Goal: Use online tool/utility: Utilize a website feature to perform a specific function

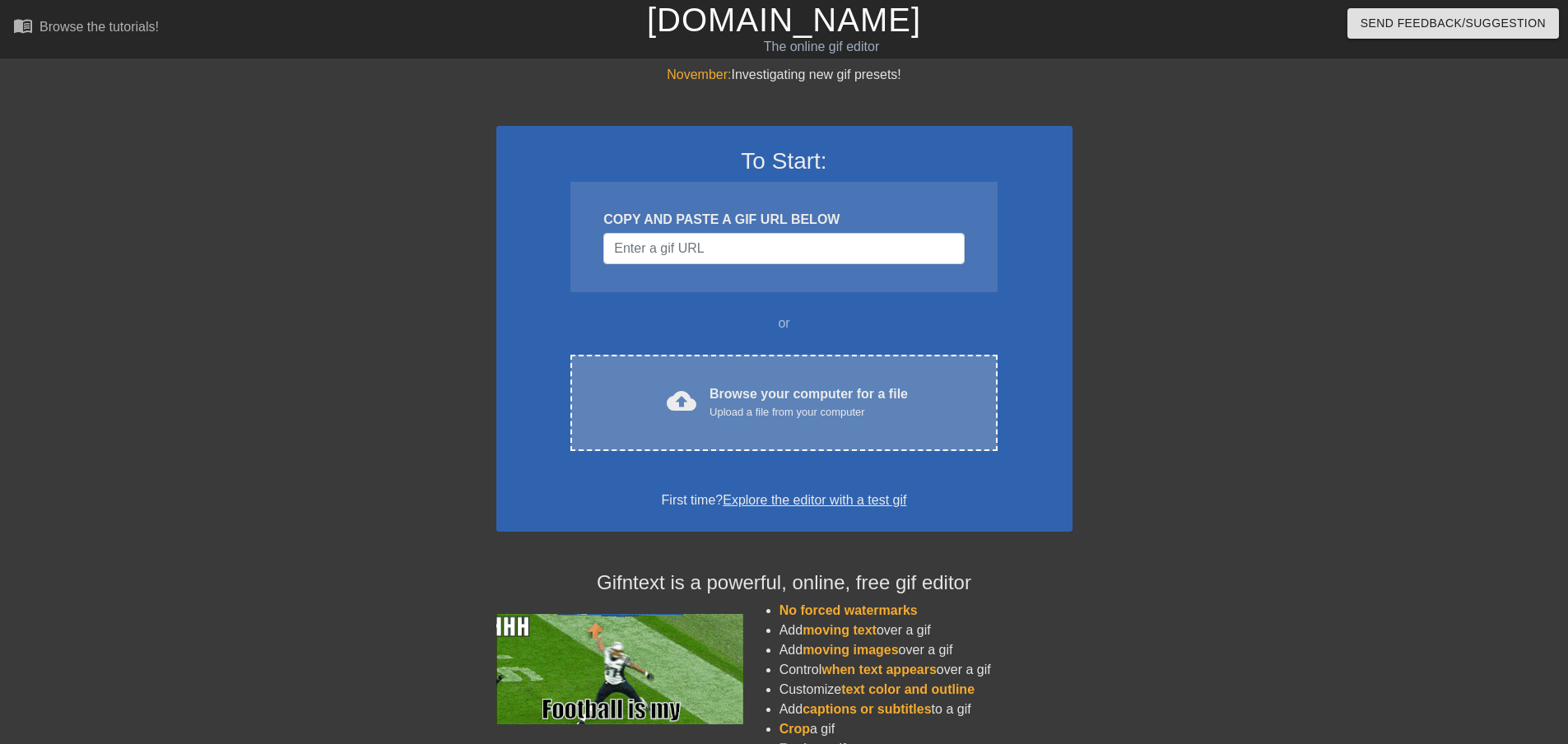
click at [751, 423] on div "cloud_upload Browse your computer for a file Upload a file from your computer C…" at bounding box center [783, 403] width 426 height 96
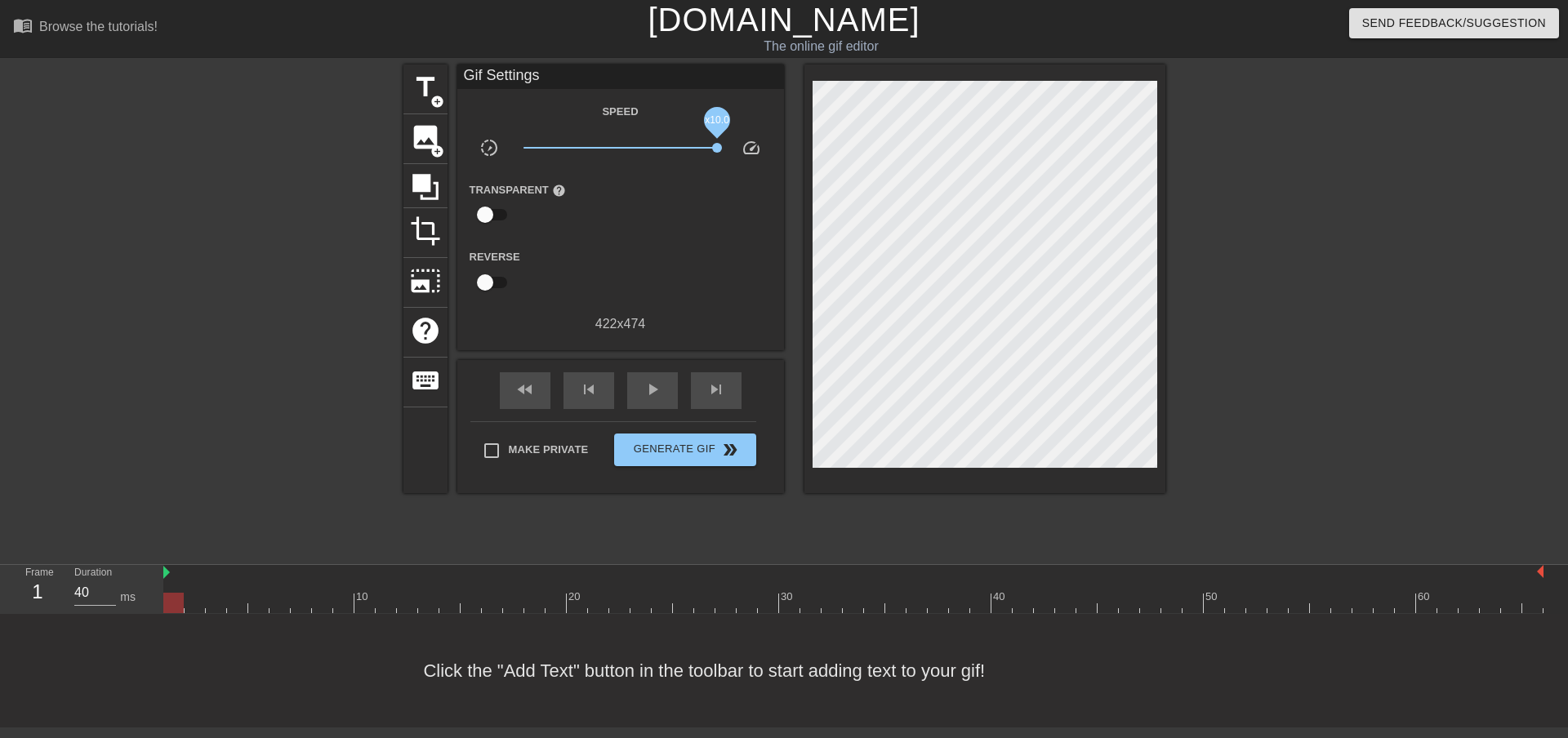
drag, startPoint x: 618, startPoint y: 146, endPoint x: 758, endPoint y: 154, distance: 140.2
click at [758, 154] on div "slow_motion_video x10.0 speed" at bounding box center [620, 150] width 327 height 25
click at [645, 395] on span "play_arrow" at bounding box center [652, 389] width 19 height 19
click at [674, 145] on span "x10.0" at bounding box center [620, 147] width 193 height 19
click at [650, 392] on span "pause" at bounding box center [652, 389] width 19 height 19
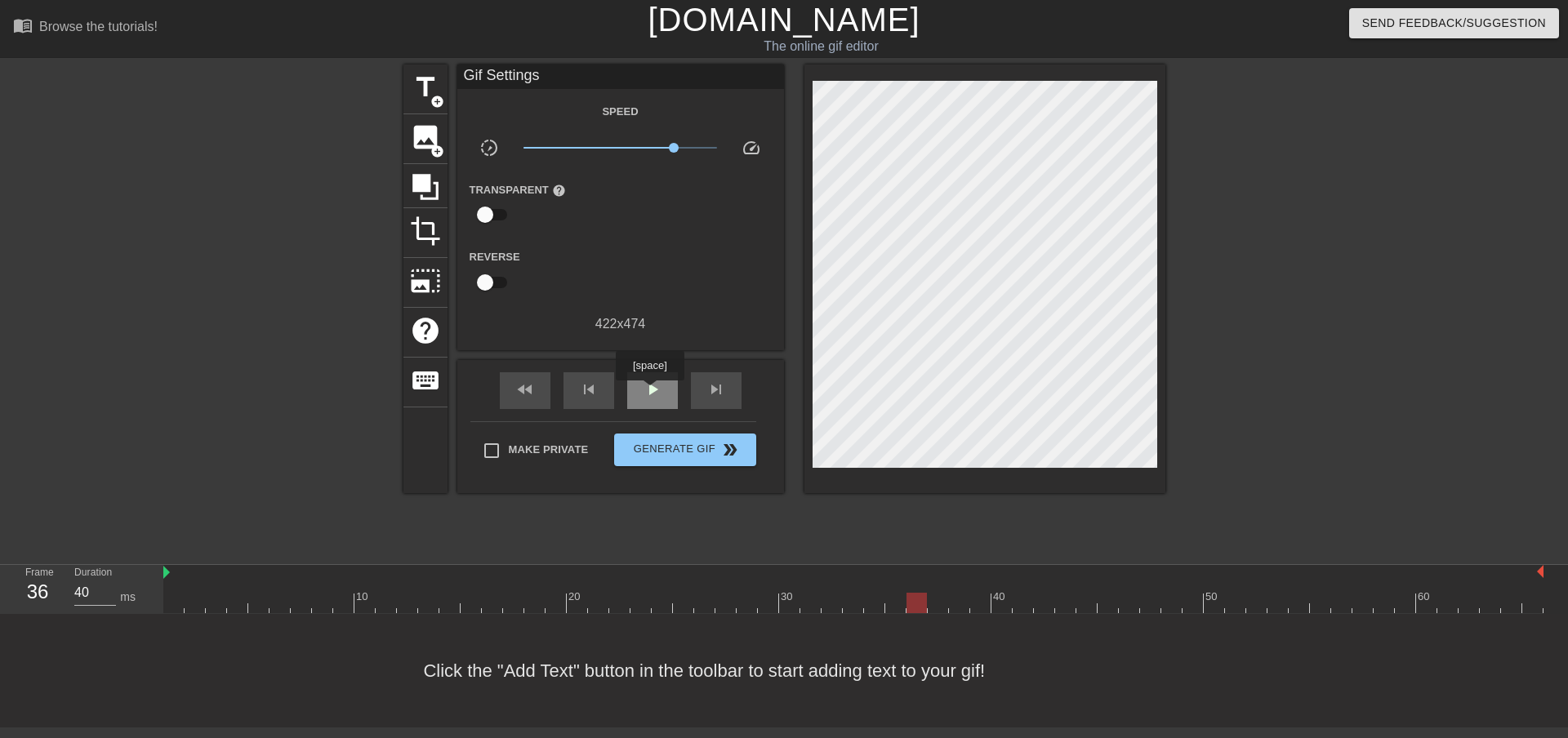
click at [651, 392] on span "play_arrow" at bounding box center [652, 389] width 19 height 19
click at [661, 153] on span "x3.59" at bounding box center [620, 147] width 193 height 19
drag, startPoint x: 661, startPoint y: 153, endPoint x: 639, endPoint y: 153, distance: 22.0
click at [639, 153] on span "x1.55" at bounding box center [620, 147] width 193 height 19
drag, startPoint x: 639, startPoint y: 154, endPoint x: 651, endPoint y: 155, distance: 12.0
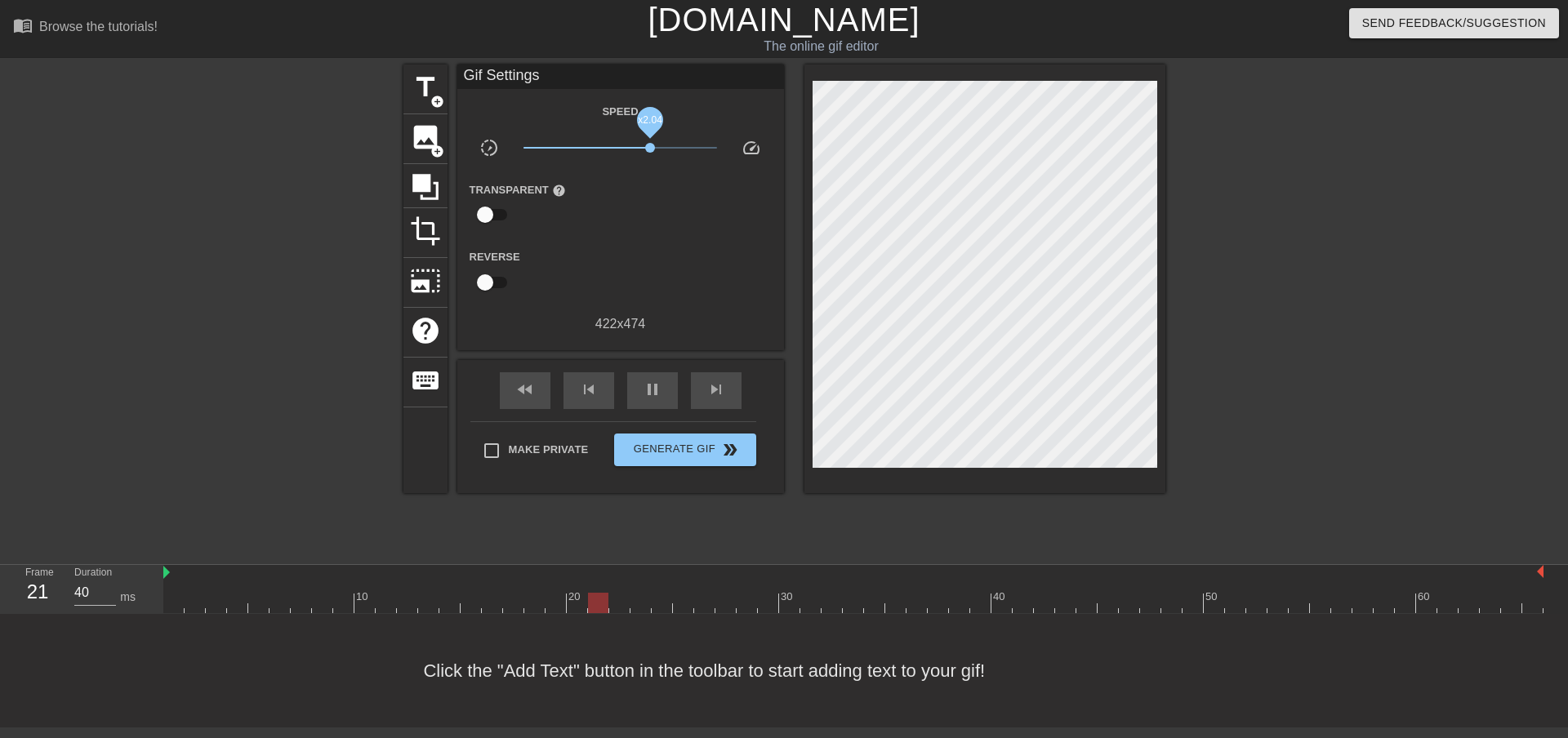
click at [651, 155] on span "x2.04" at bounding box center [620, 147] width 193 height 19
click at [427, 105] on div "title add_circle" at bounding box center [426, 89] width 44 height 50
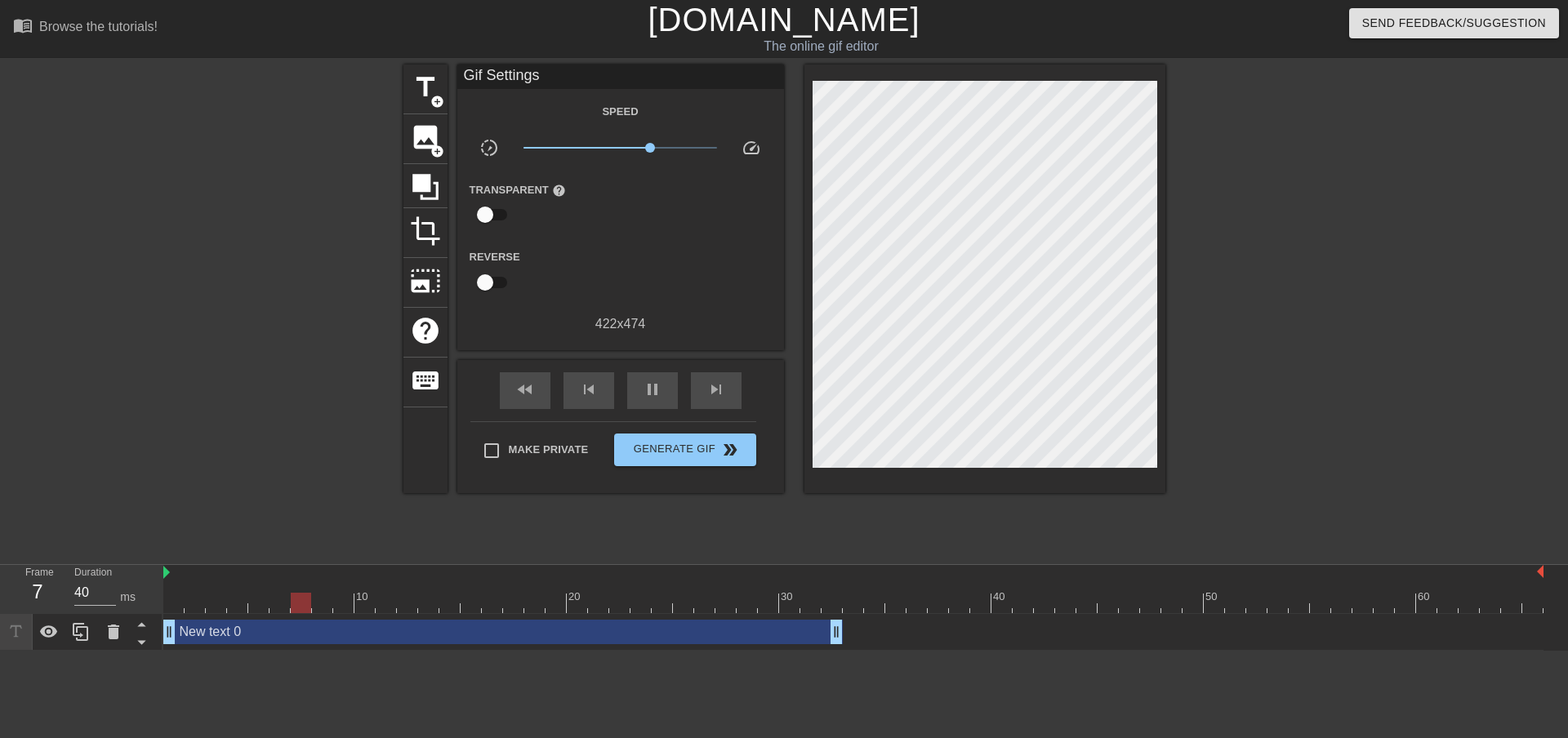
drag, startPoint x: 978, startPoint y: 632, endPoint x: 184, endPoint y: 627, distance: 794.0
click at [184, 627] on div "New text 0 drag_handle drag_handle" at bounding box center [503, 632] width 679 height 24
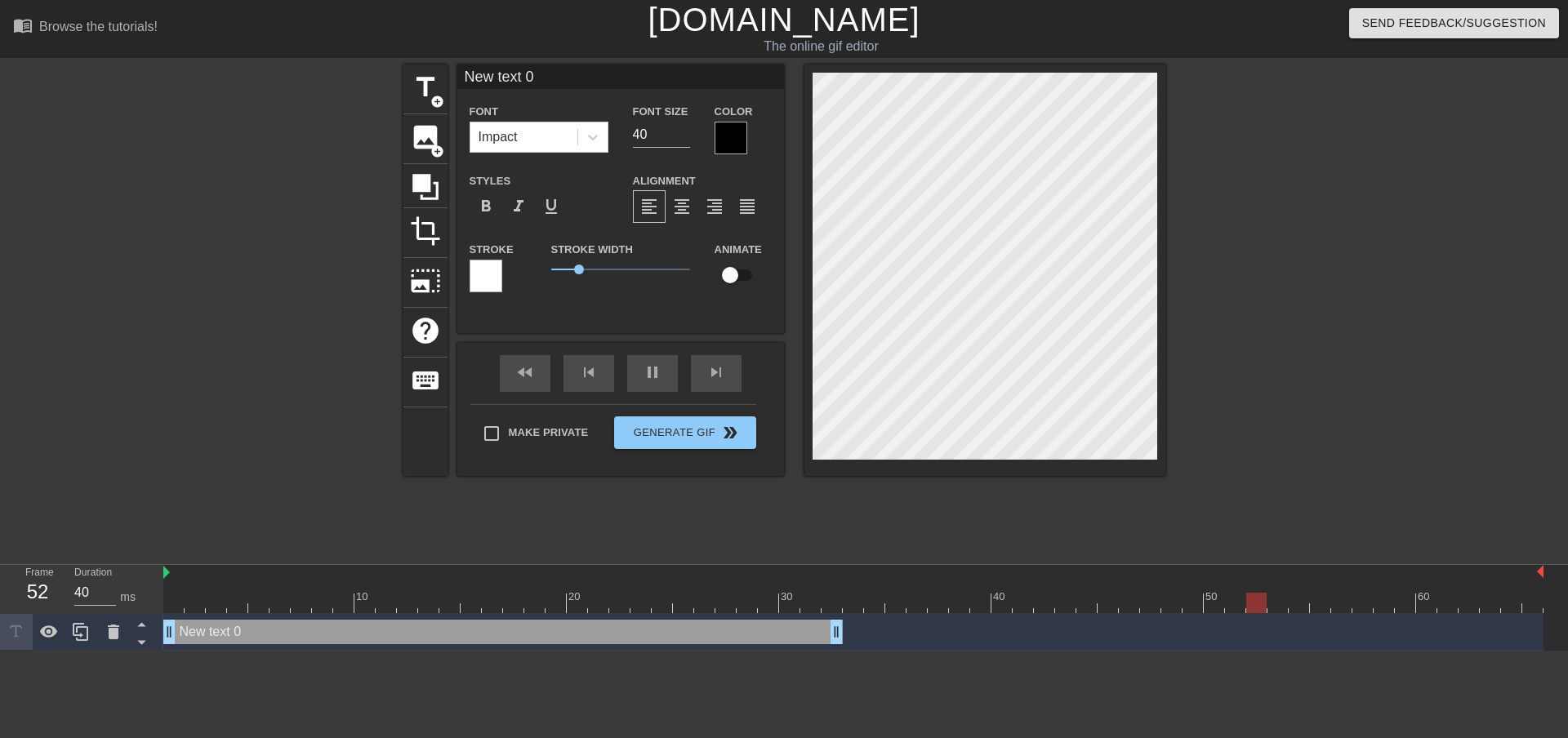
click at [234, 630] on div "New text 0 drag_handle drag_handle" at bounding box center [503, 632] width 679 height 24
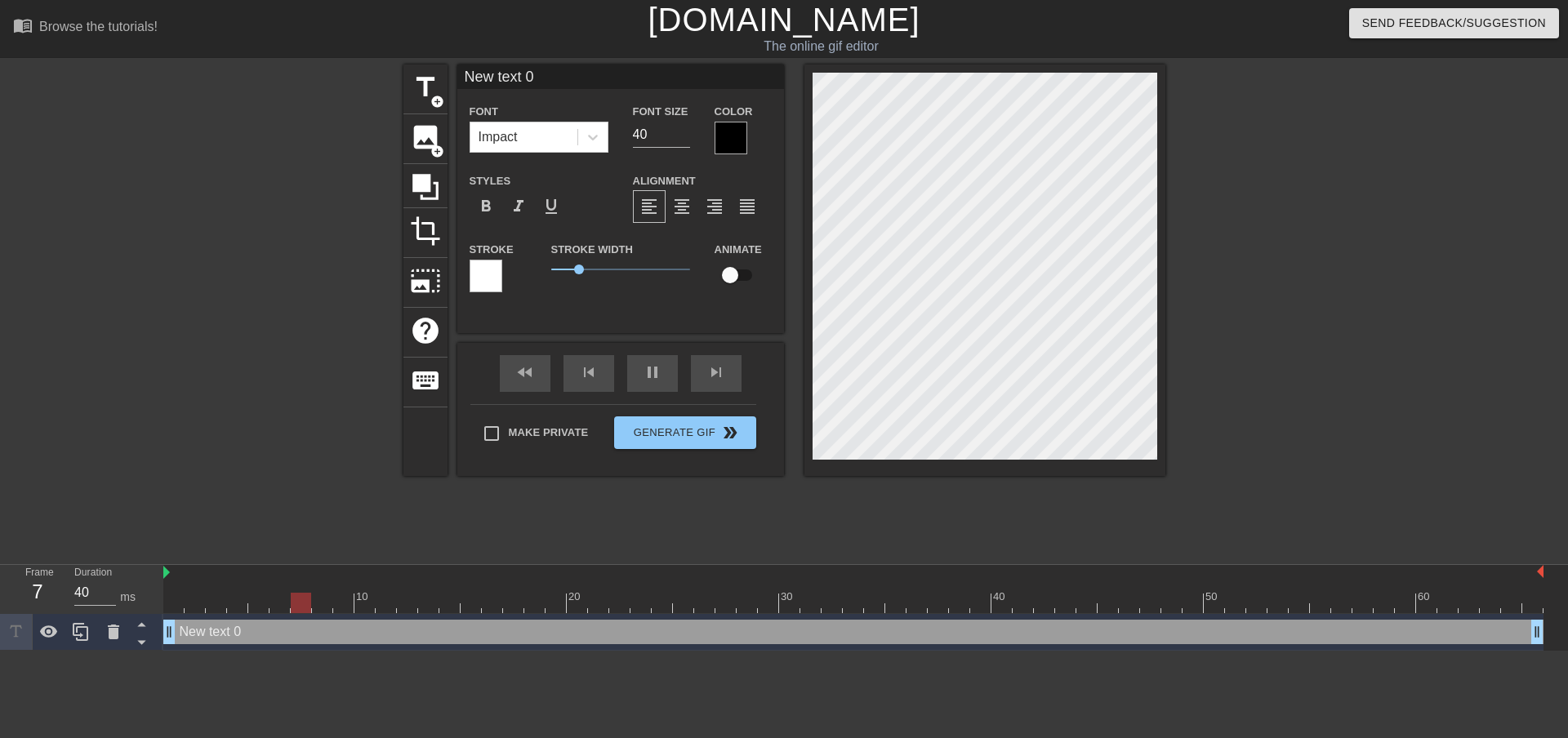
drag, startPoint x: 836, startPoint y: 630, endPoint x: 1533, endPoint y: 626, distance: 697.0
click at [596, 140] on icon at bounding box center [592, 137] width 16 height 16
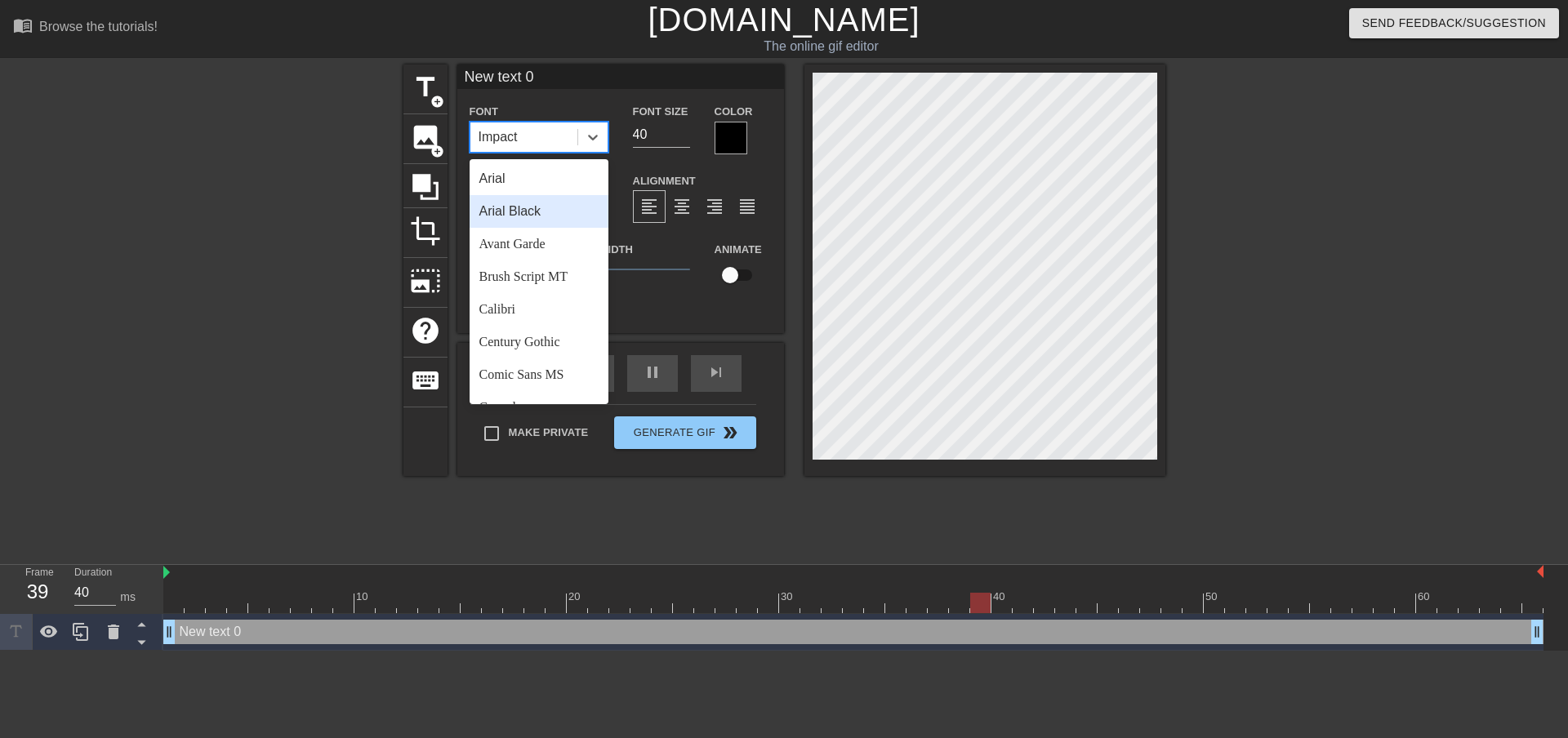
click at [547, 209] on div "Arial Black" at bounding box center [539, 211] width 139 height 33
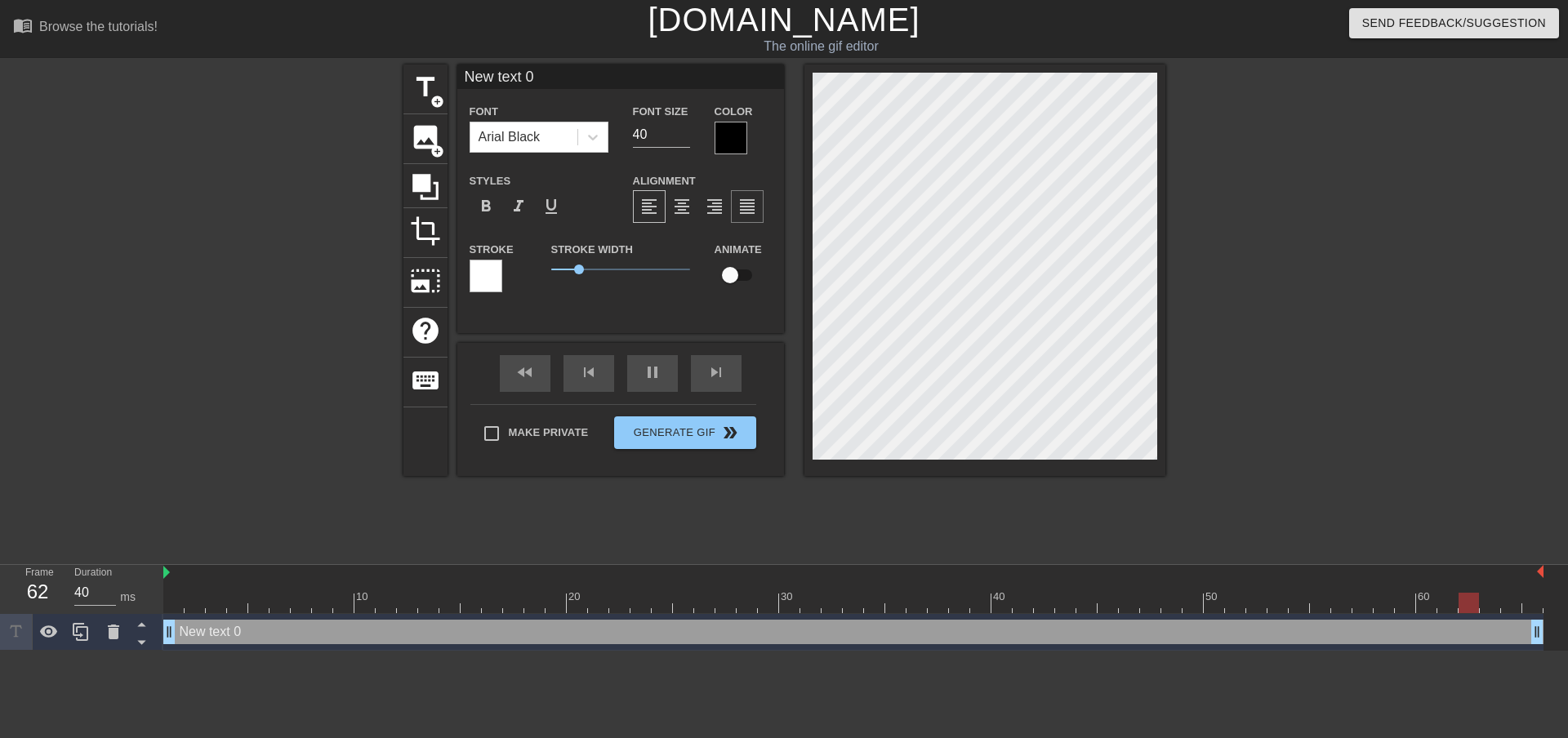
scroll to position [3, 3]
type input "40"
type input "New 0"
type textarea "New 0"
type input "40"
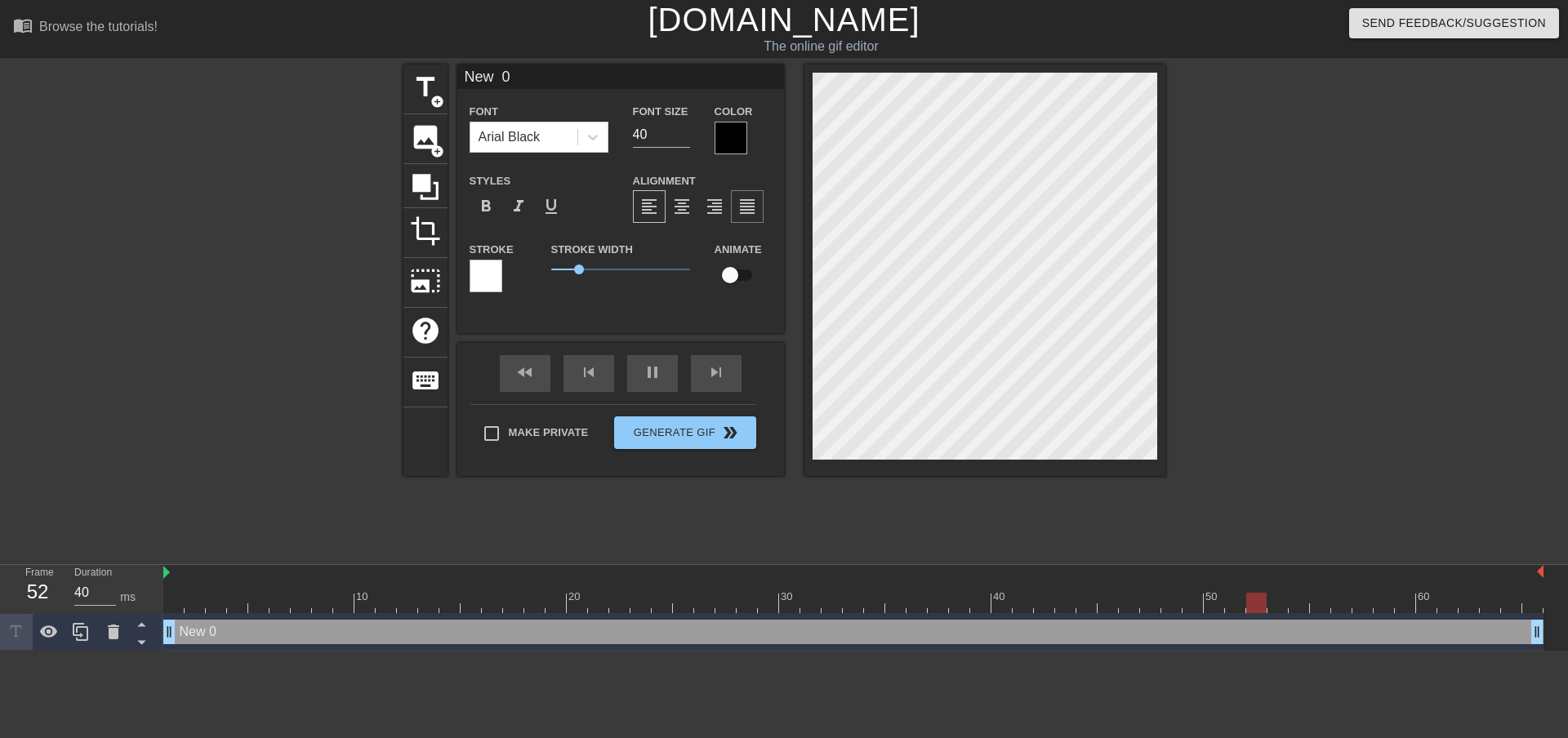
type input "New 0"
type textarea "New 0"
type input "40"
type input "Ne 0"
type textarea "Ne 0"
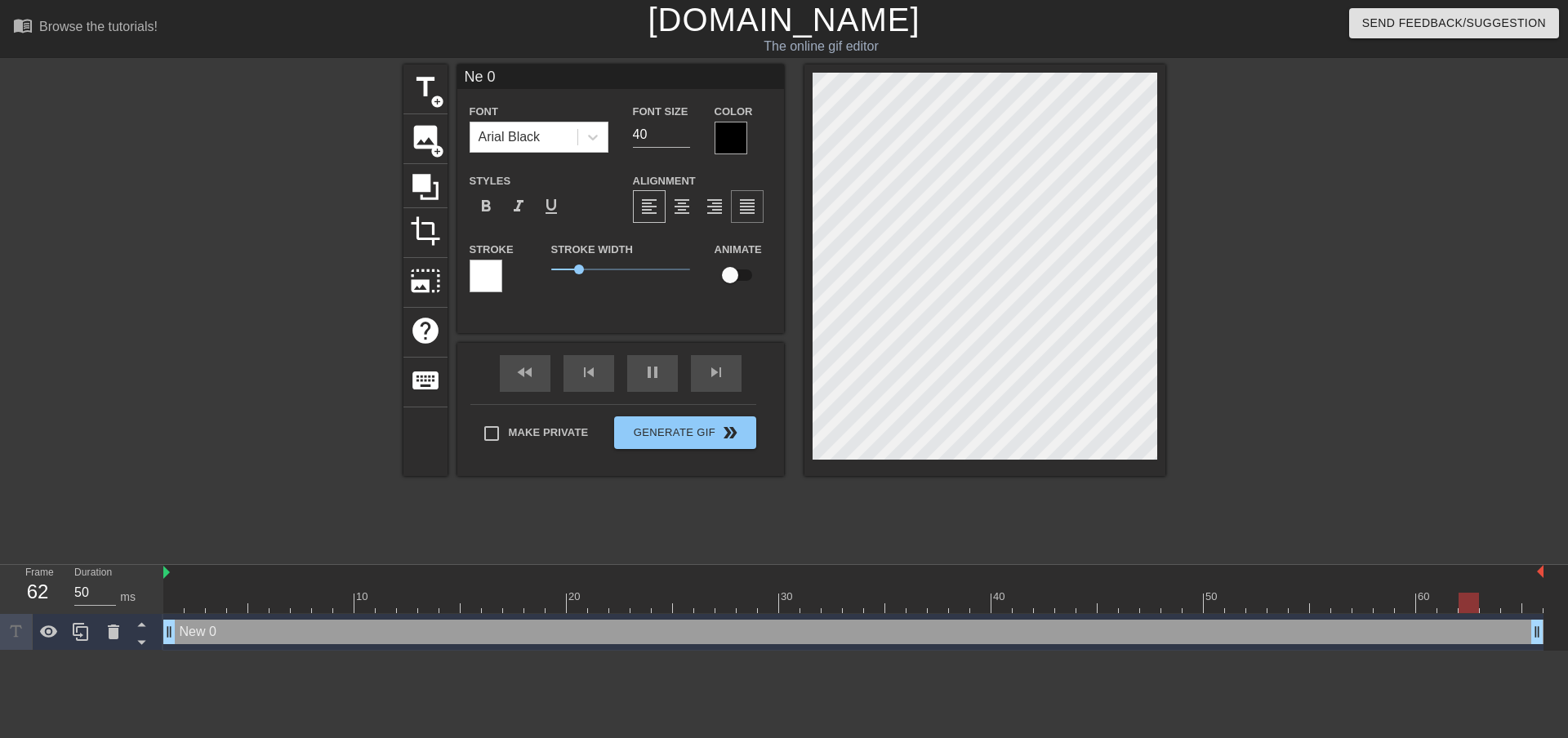
type input "40"
type input "N 0"
type textarea "N 0"
type input "40"
type input "0"
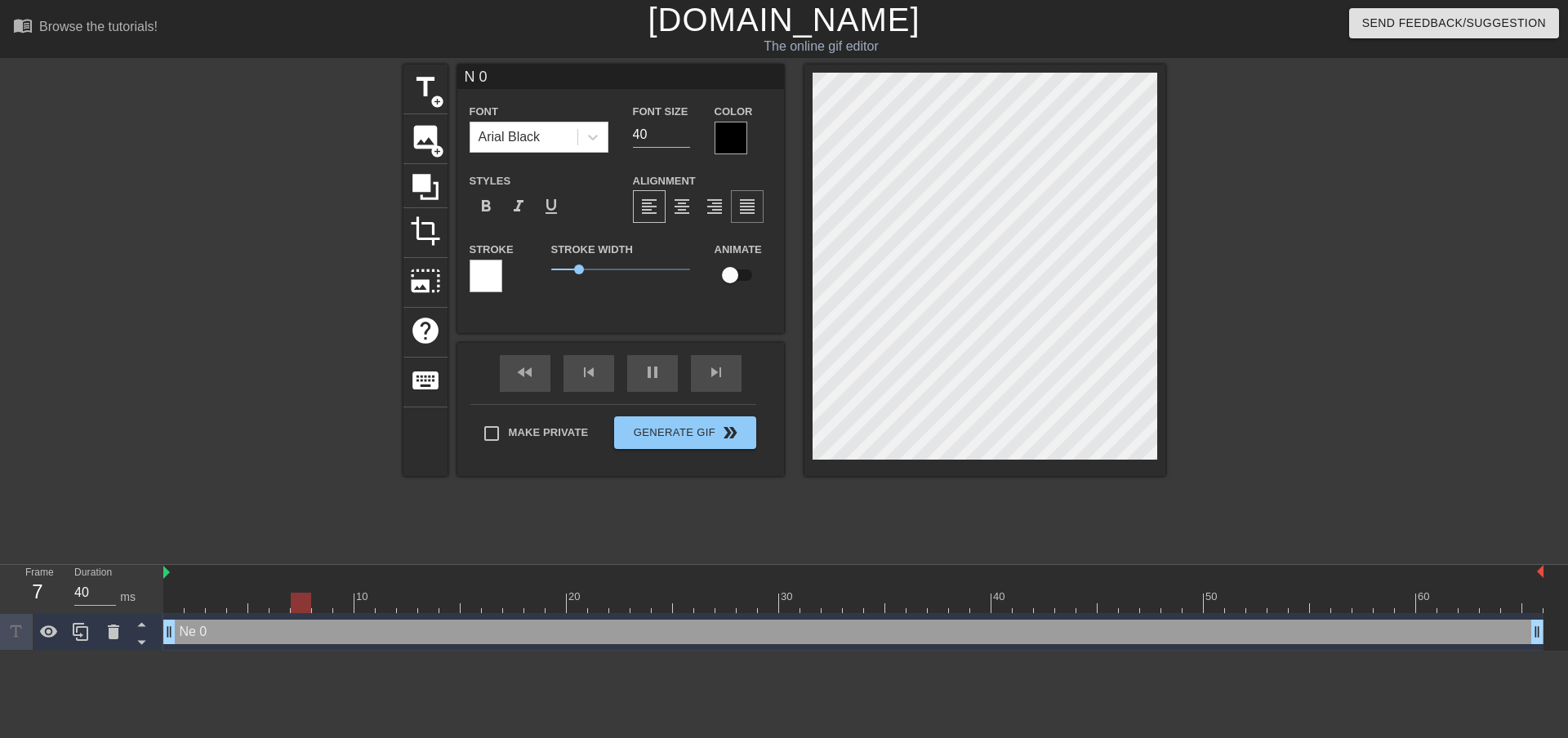
type textarea "0"
type input "40"
type input "S"
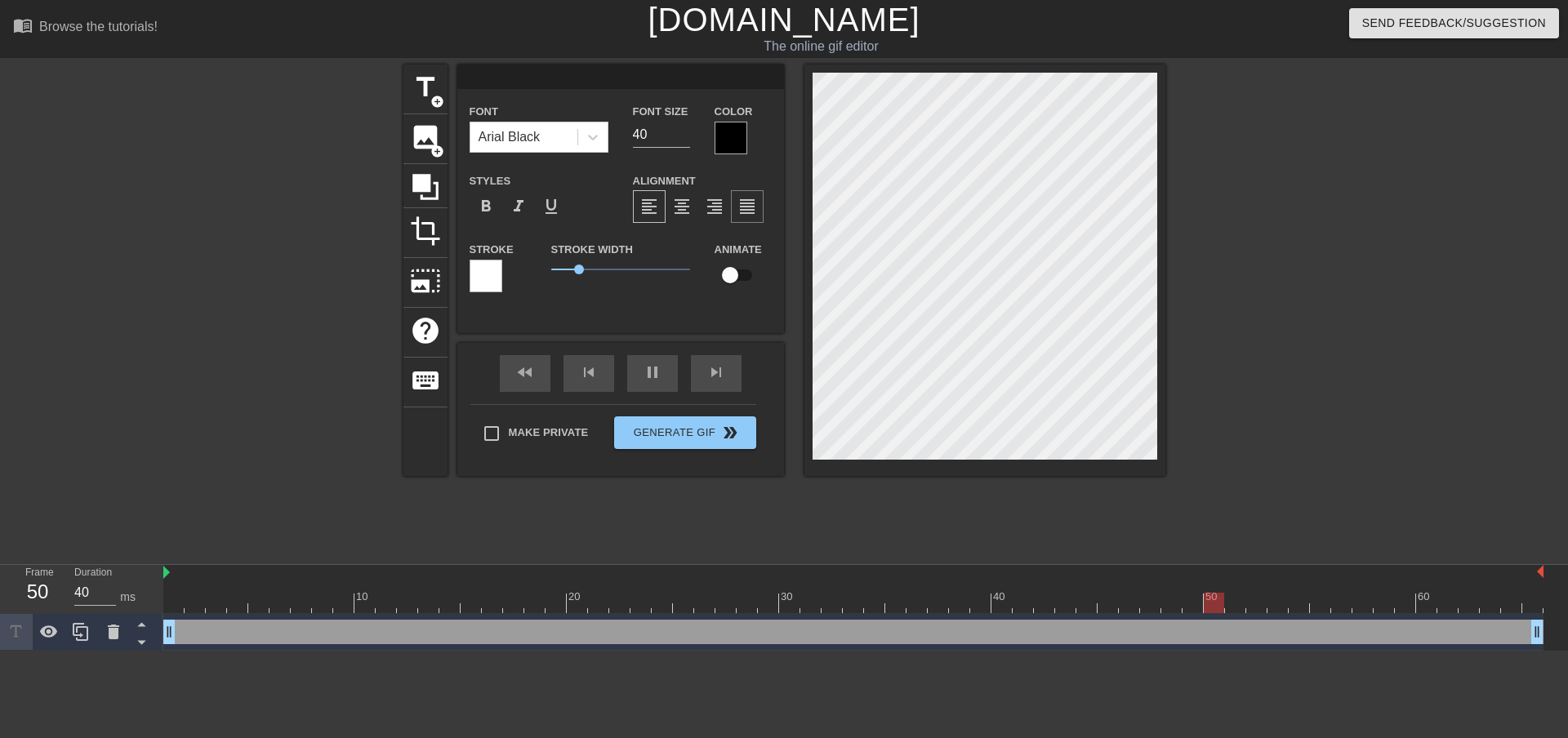
type textarea "S"
type input "40"
type input "SE"
type textarea "SE"
type input "40"
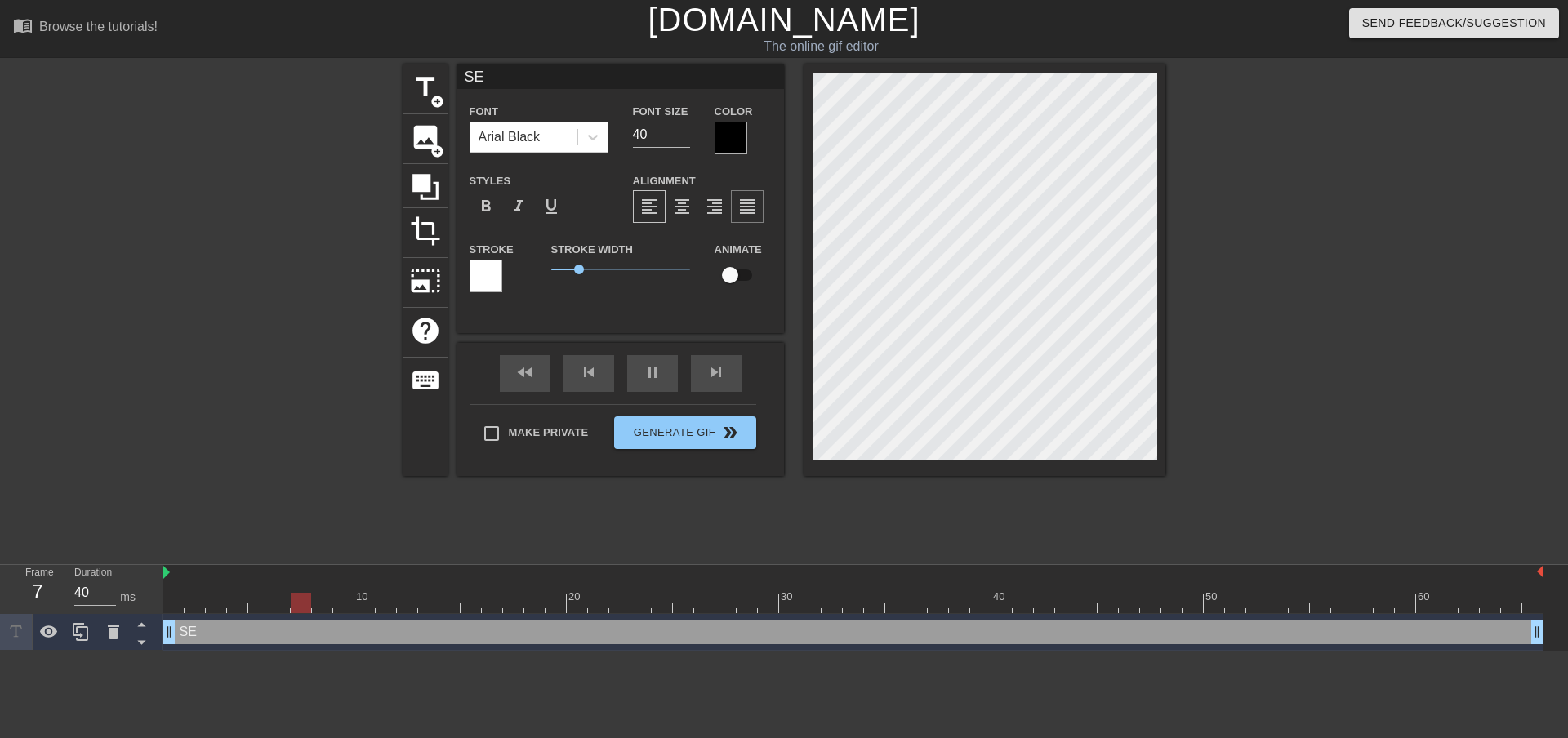
type input "SEM"
type textarea "SEM"
type input "40"
type input "SEMA"
type textarea "SEMA"
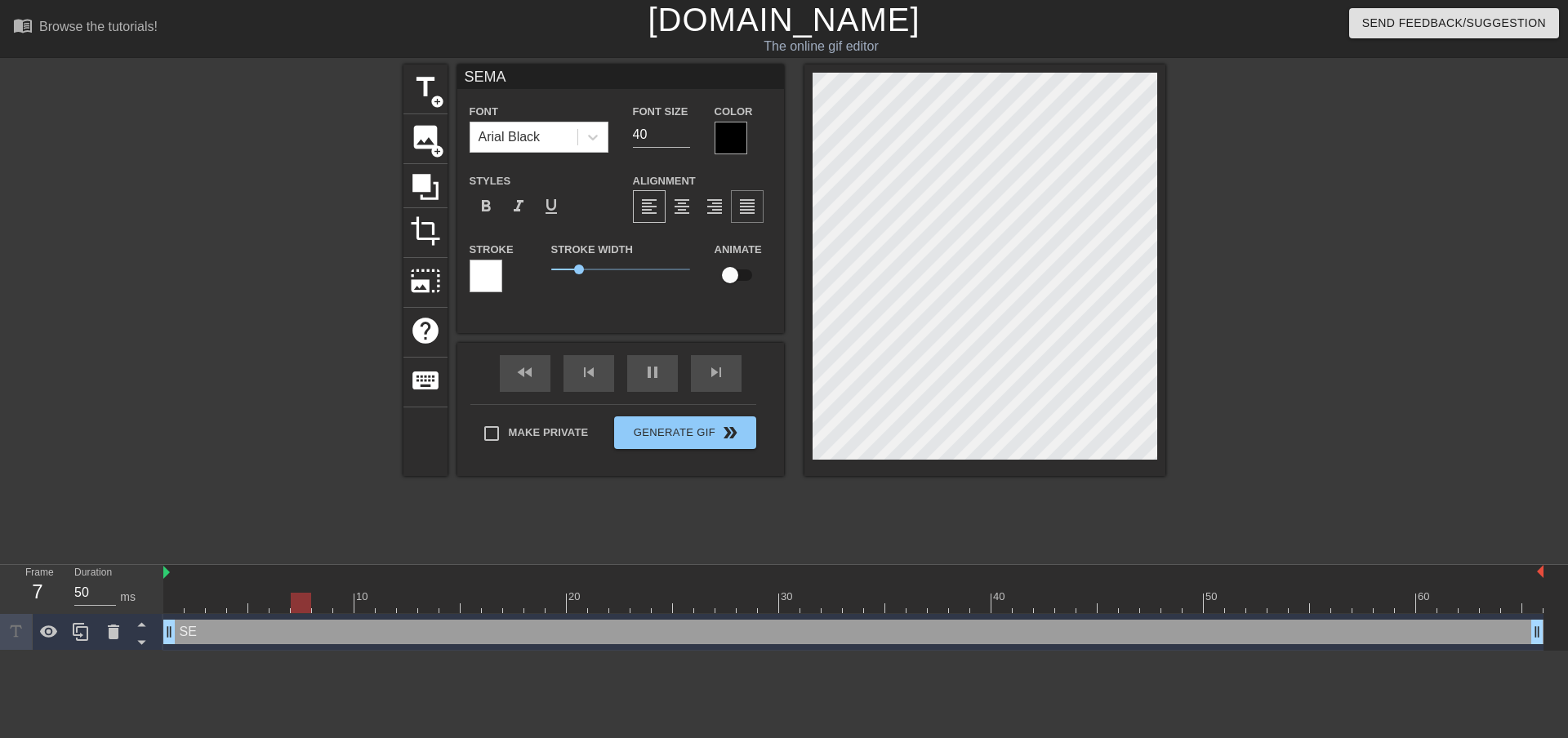
type input "40"
type input "[PERSON_NAME]"
type textarea "[PERSON_NAME]"
type input "40"
type input "SEMANG"
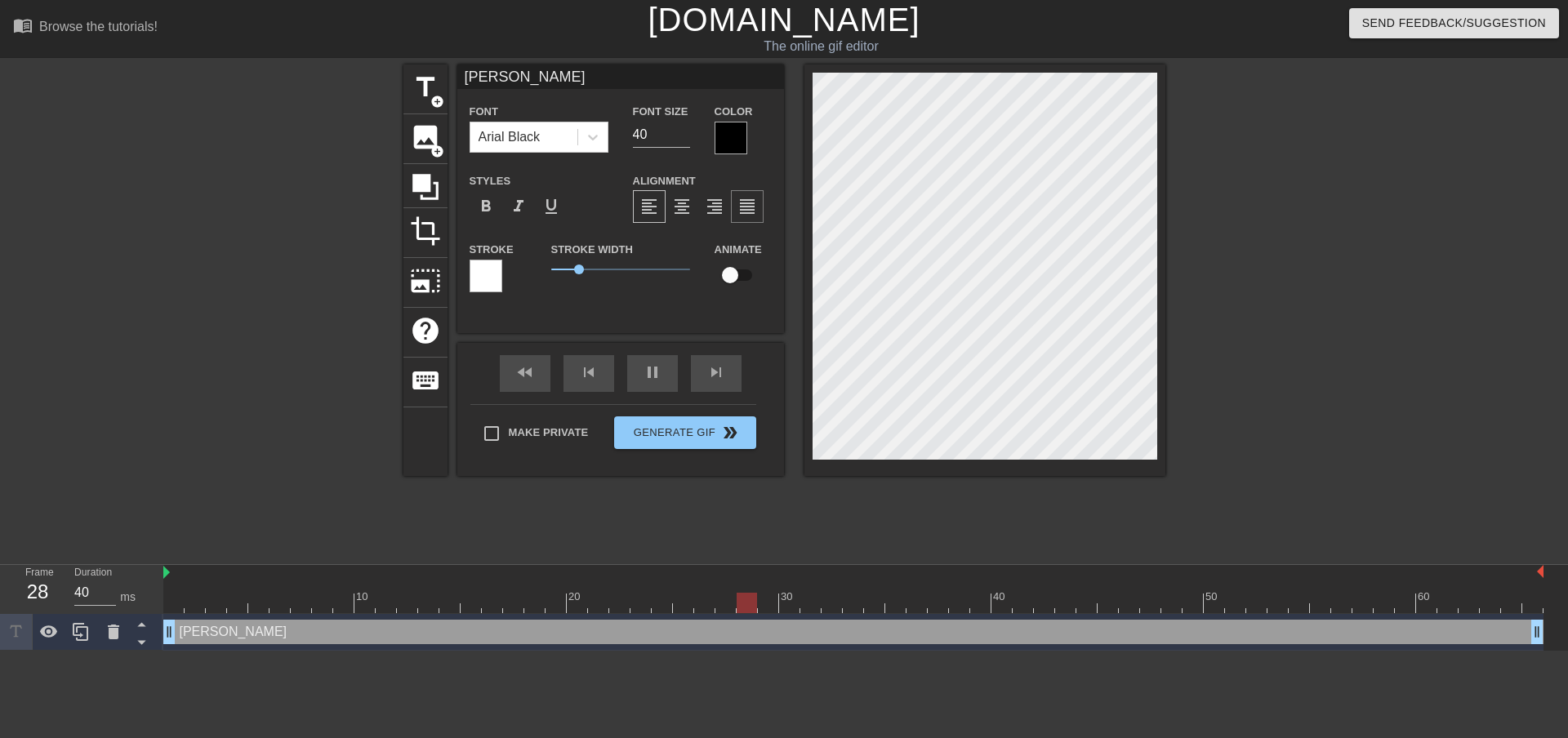
type textarea "SEMANG"
type input "40"
type input "SEMANGA"
type textarea "SEMANGA"
type input "40"
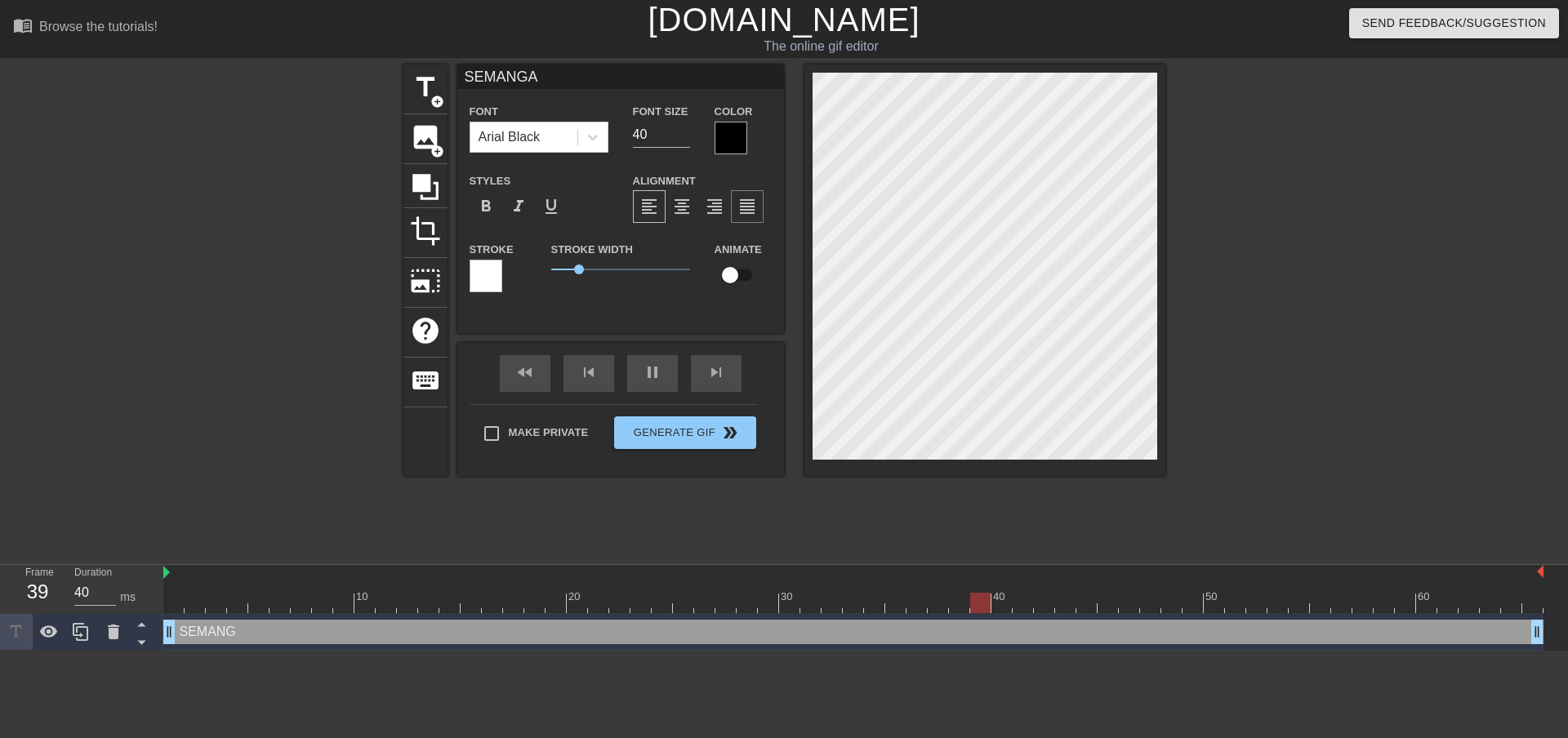
type input "SEMANGAT"
type textarea "SEMANGAT"
click at [1279, 292] on div at bounding box center [1308, 309] width 245 height 490
type input "40"
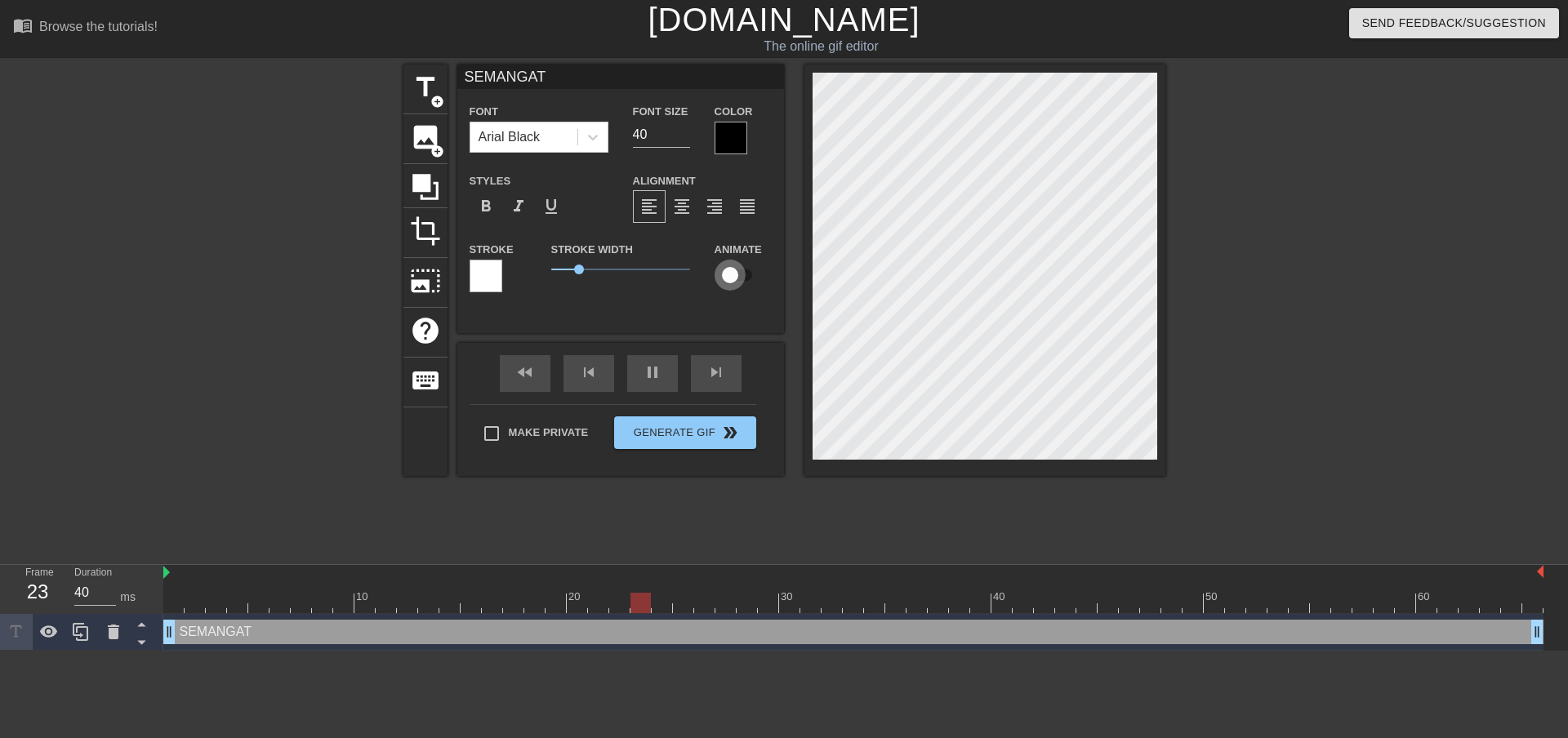
click at [756, 278] on input "checkbox" at bounding box center [730, 274] width 93 height 31
checkbox input "true"
click at [560, 278] on span "0.35" at bounding box center [621, 269] width 139 height 19
click at [675, 209] on span "format_align_center" at bounding box center [682, 206] width 19 height 19
click at [648, 209] on span "format_align_left" at bounding box center [649, 206] width 19 height 19
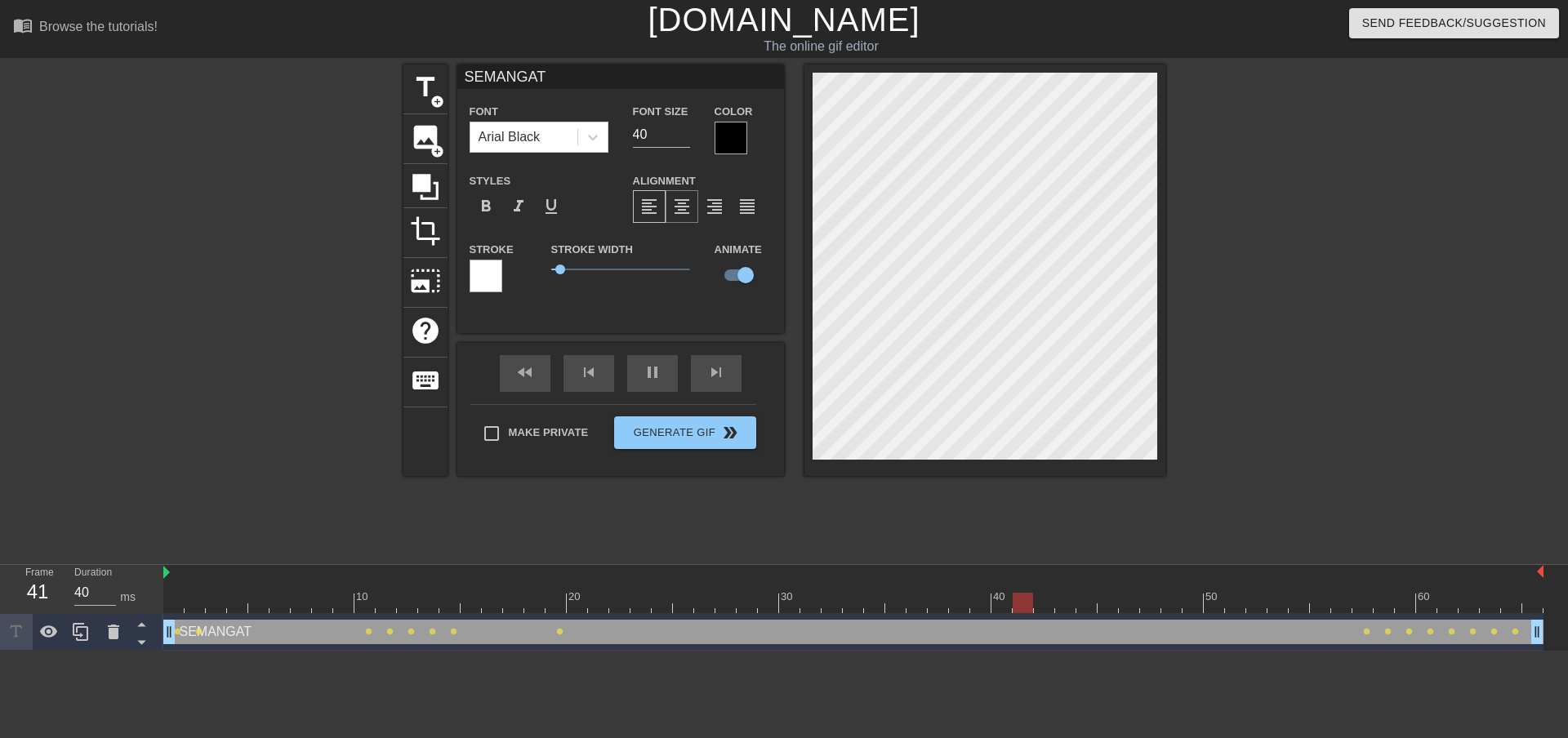
click at [693, 213] on div "format_align_center" at bounding box center [682, 206] width 33 height 33
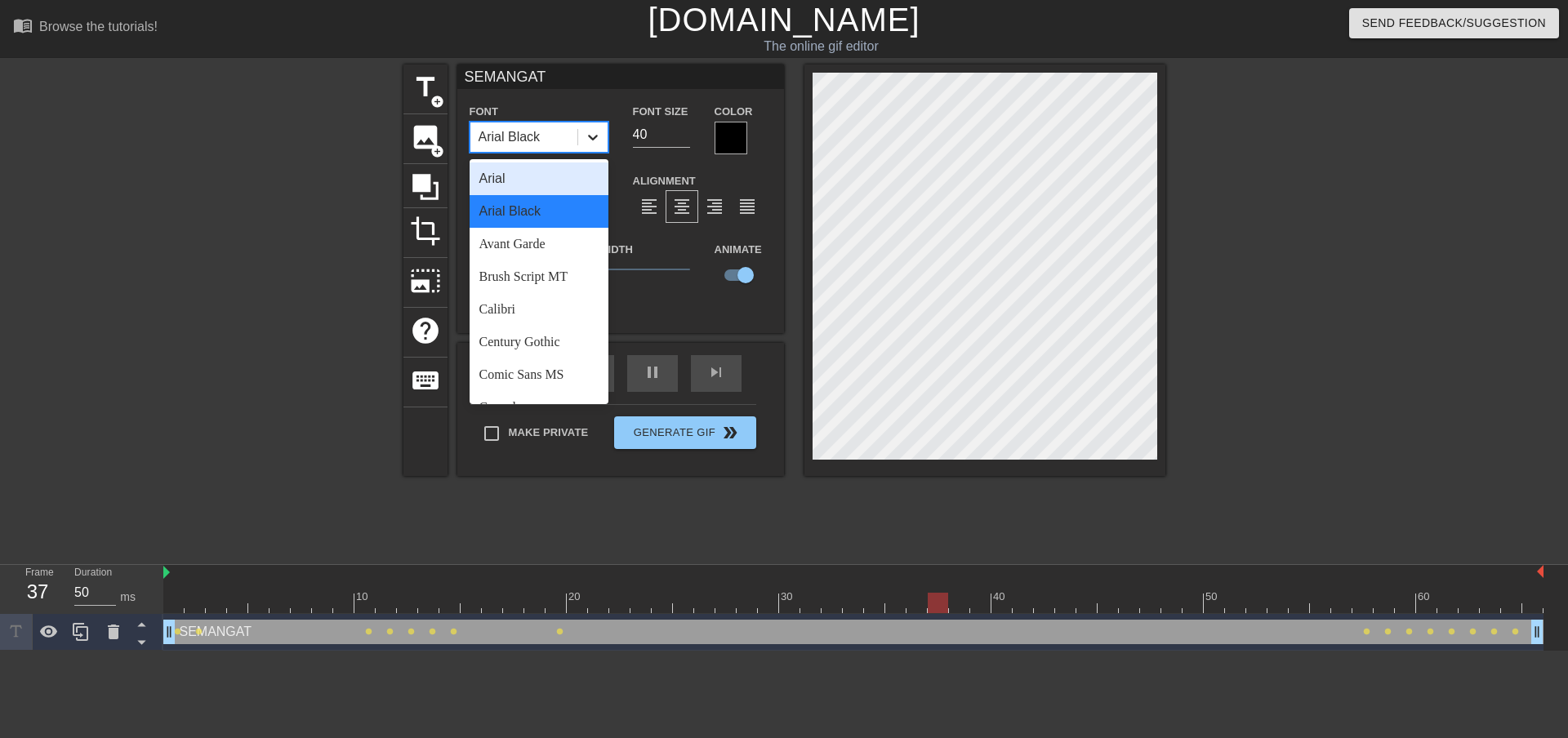
click at [600, 133] on icon at bounding box center [592, 137] width 16 height 16
click at [548, 332] on div "Century Gothic" at bounding box center [539, 342] width 139 height 33
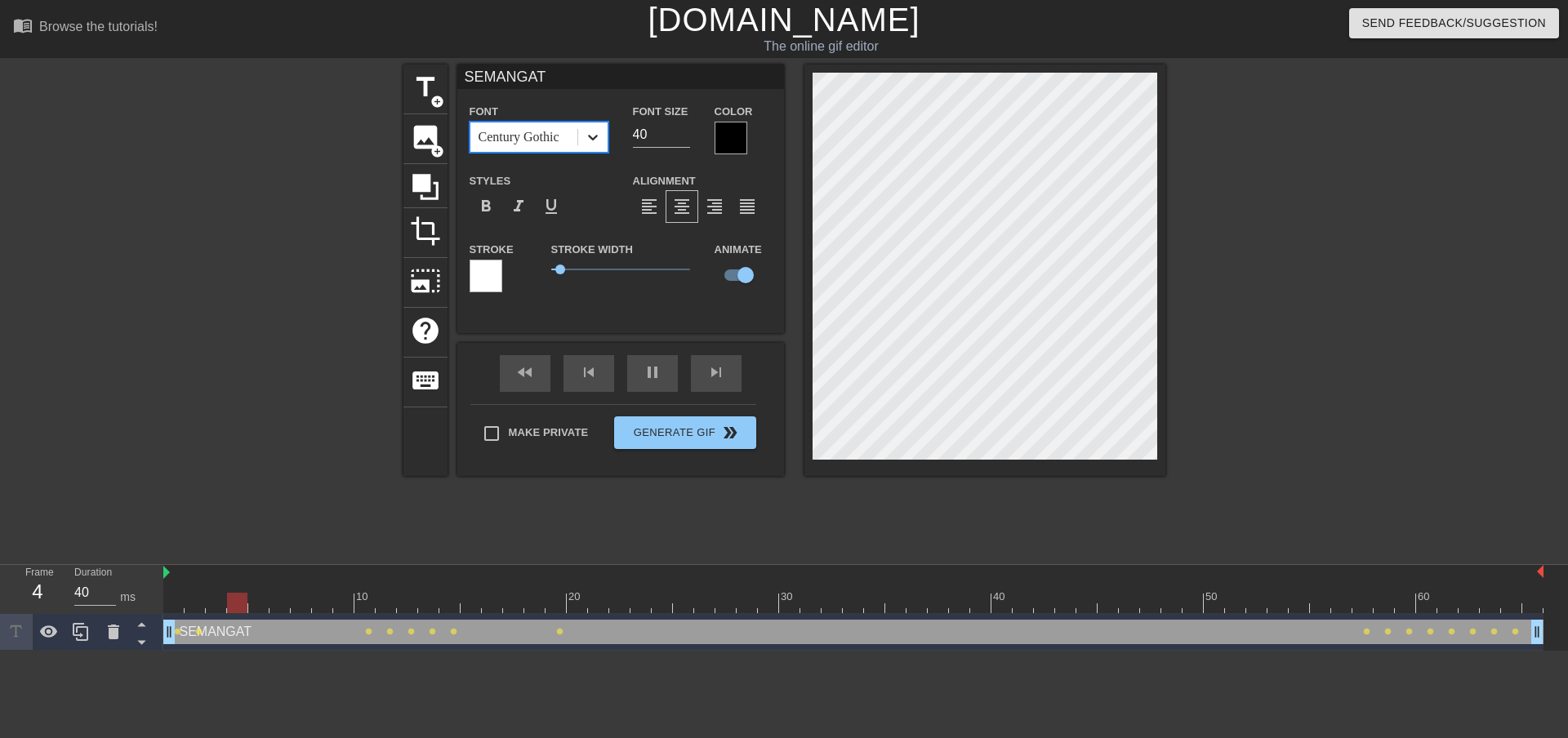
click at [580, 130] on div at bounding box center [592, 137] width 30 height 30
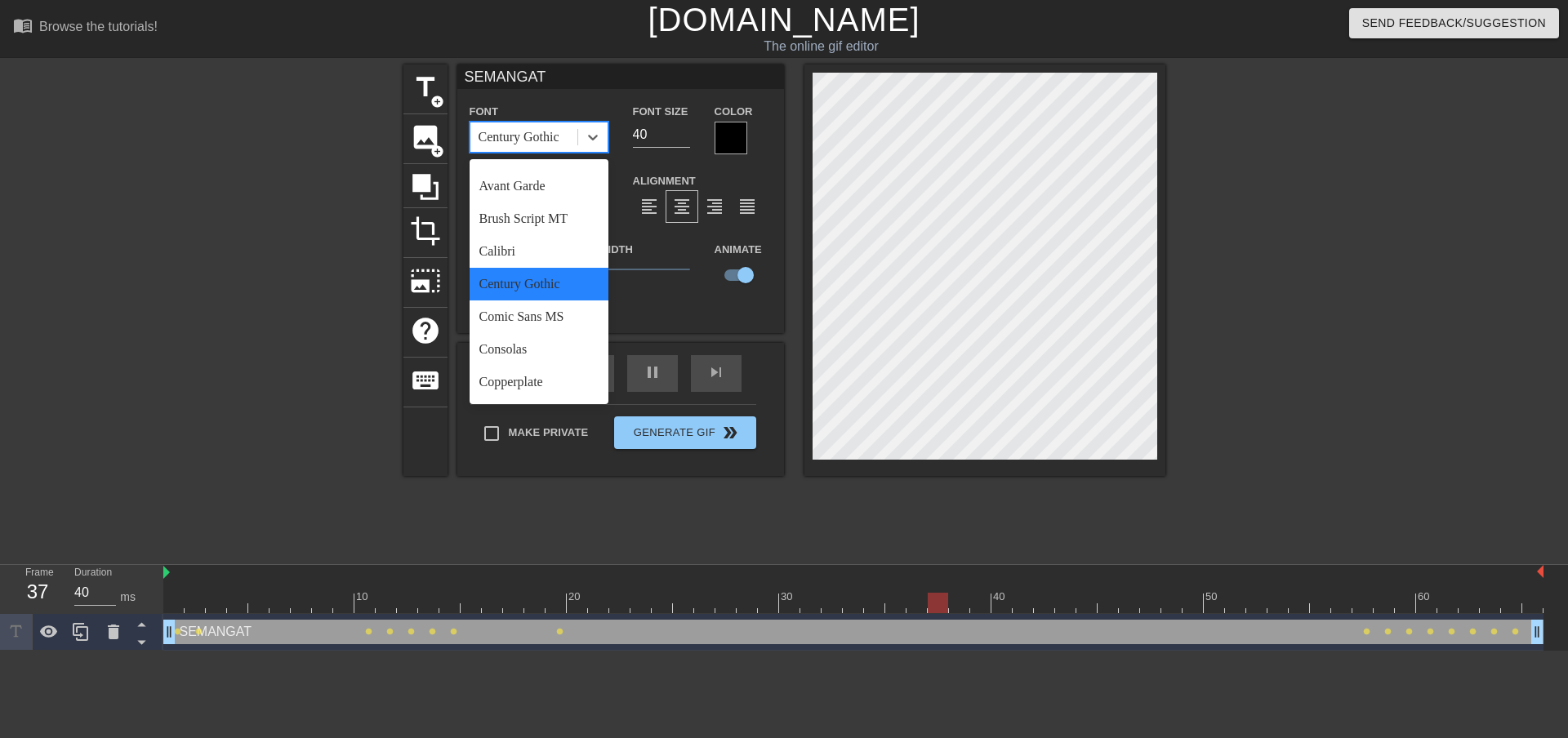
scroll to position [82, 0]
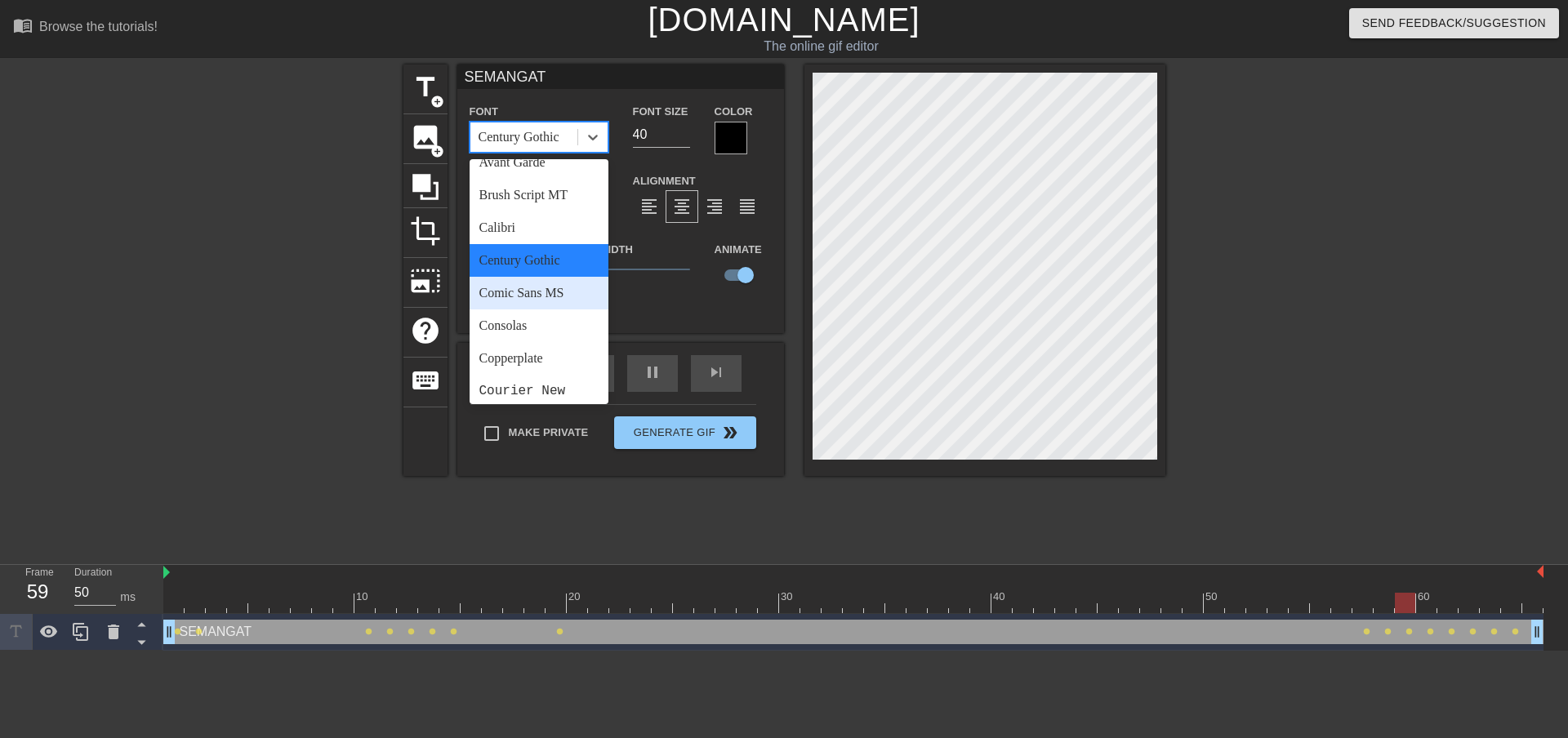
click at [544, 289] on div "Comic Sans MS" at bounding box center [539, 293] width 139 height 33
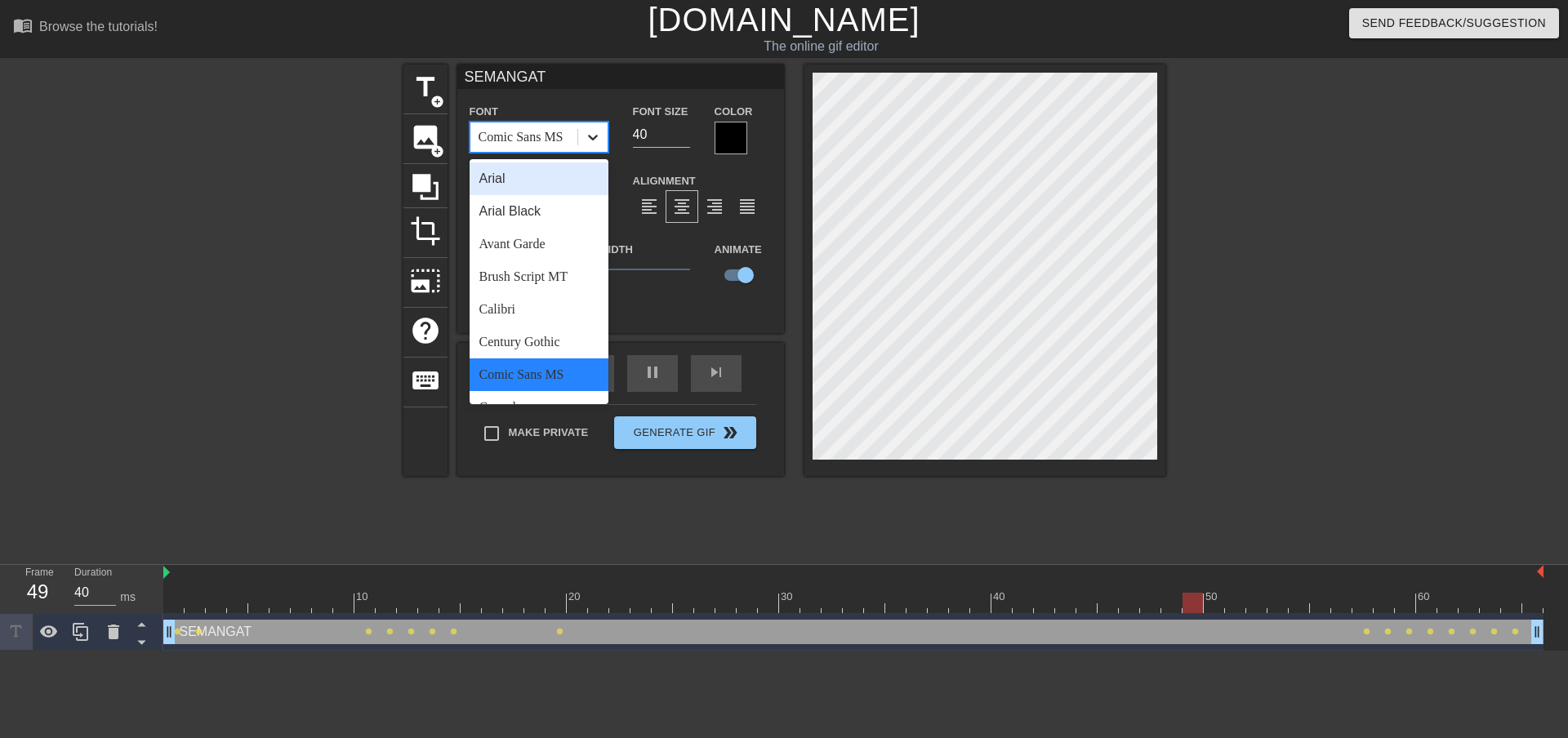
click at [587, 136] on icon at bounding box center [592, 137] width 16 height 16
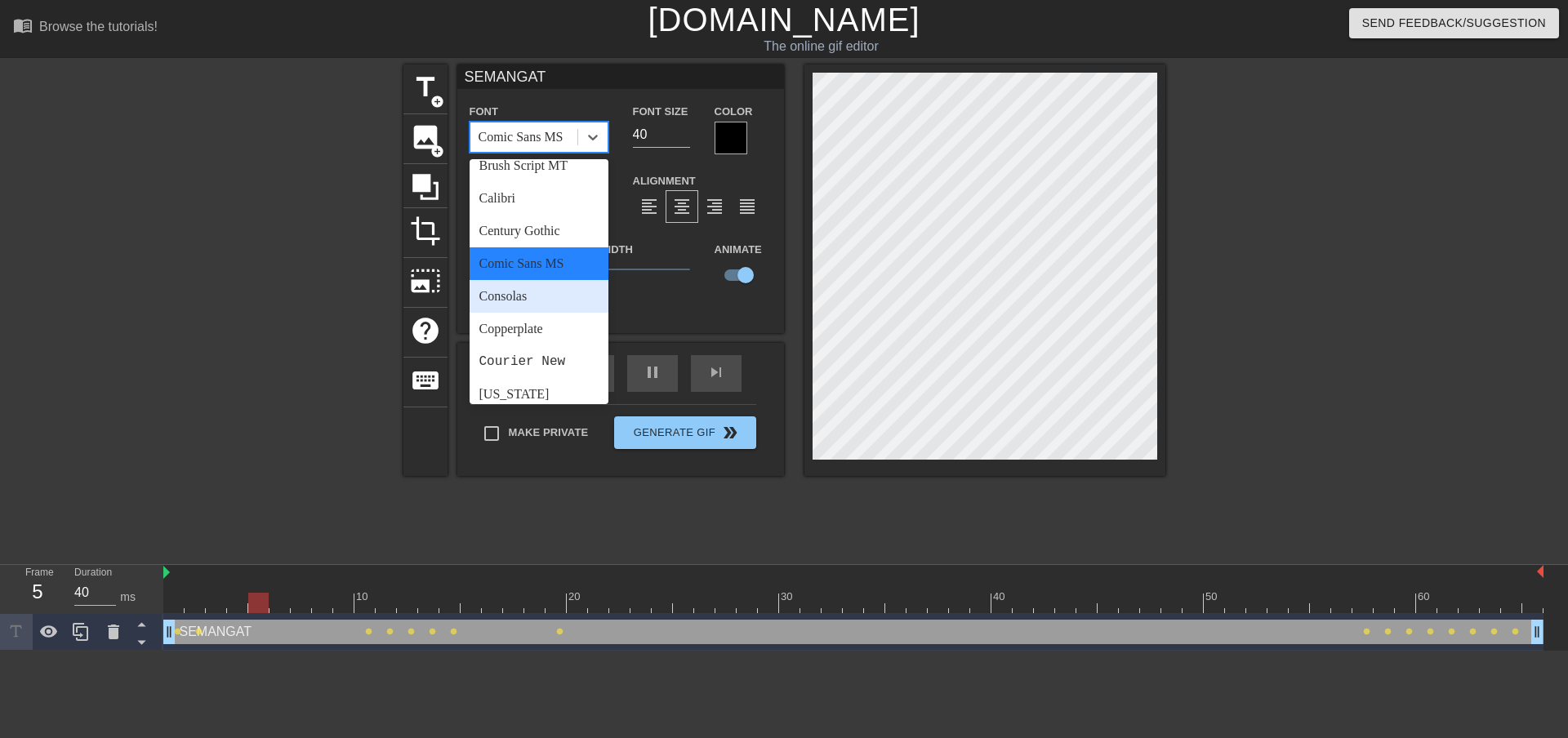
scroll to position [245, 0]
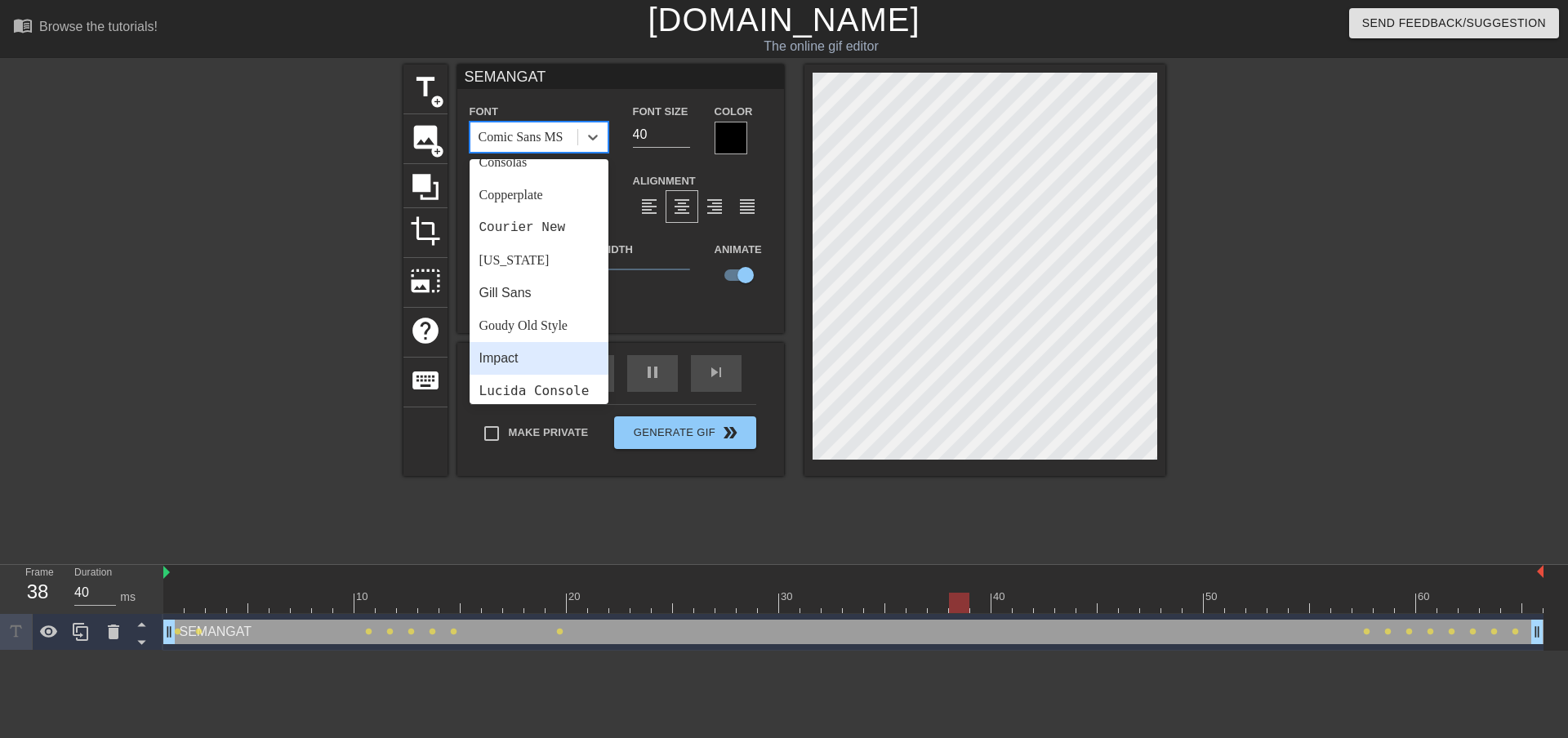
click at [533, 362] on div "Impact" at bounding box center [539, 358] width 139 height 33
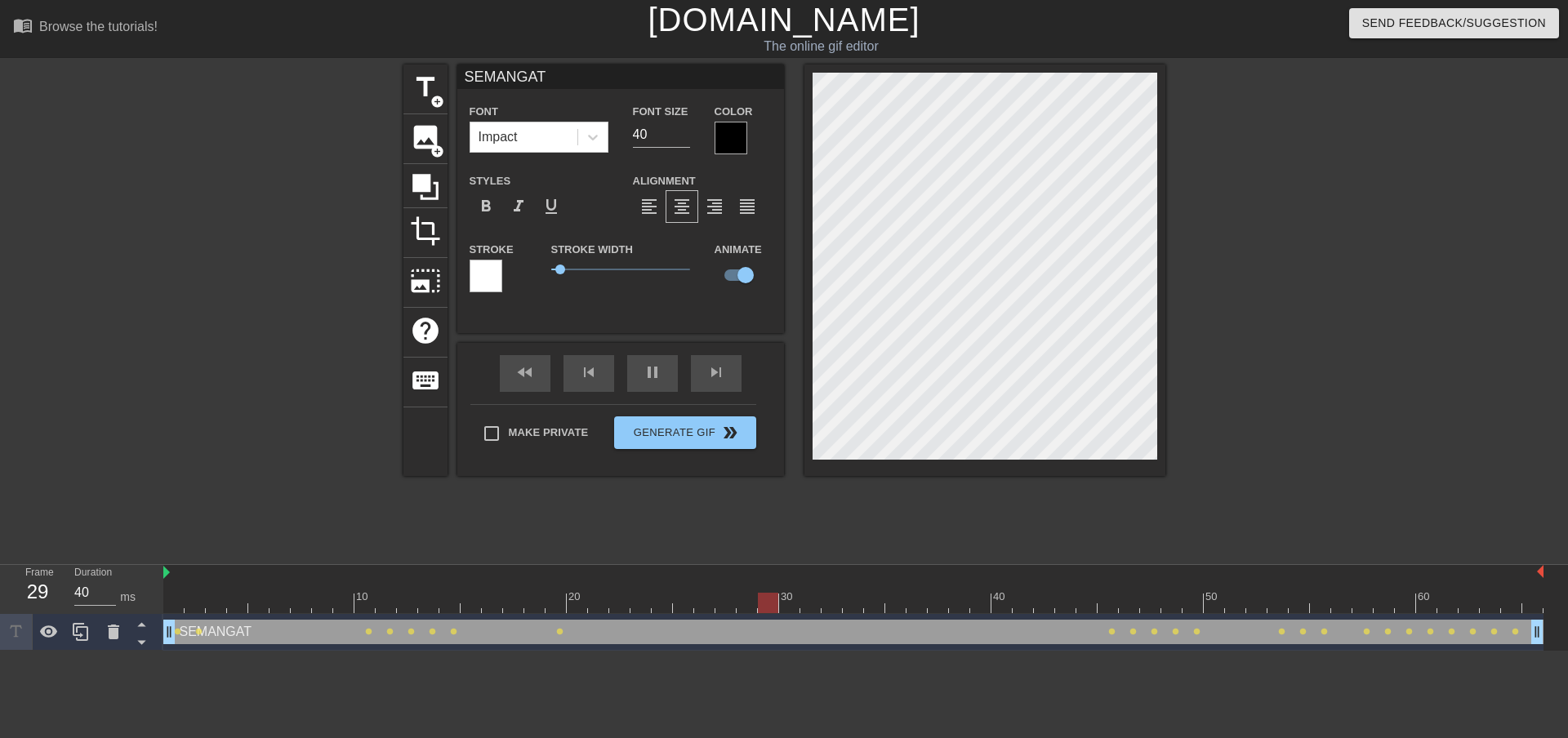
click at [1229, 354] on div at bounding box center [1308, 309] width 245 height 490
click at [1271, 389] on div at bounding box center [1308, 309] width 245 height 490
type input "40"
click at [749, 275] on input "checkbox" at bounding box center [746, 274] width 93 height 31
checkbox input "false"
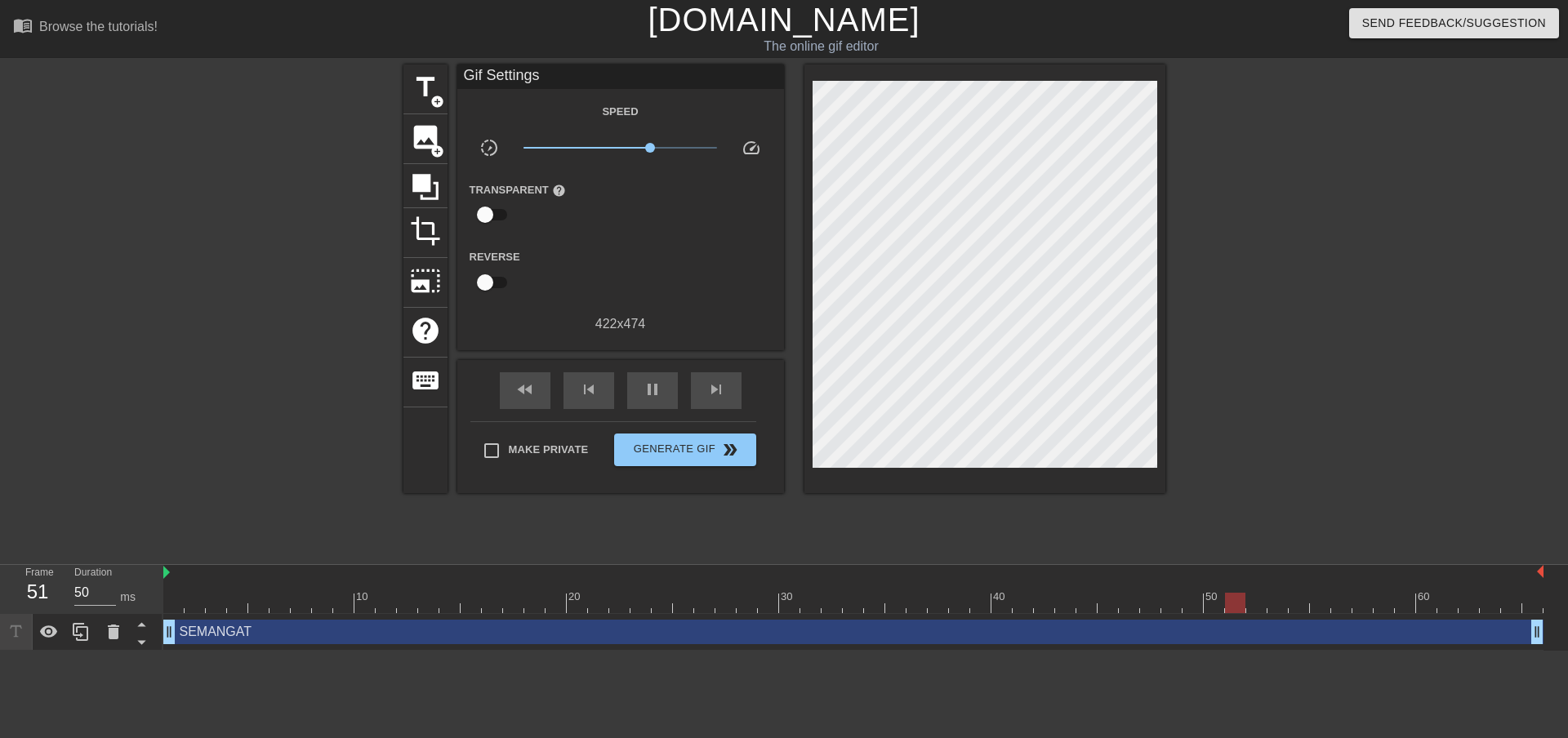
click at [1252, 380] on div at bounding box center [1308, 309] width 245 height 490
type input "40"
click at [492, 213] on input "checkbox" at bounding box center [485, 214] width 93 height 31
checkbox input "true"
type input "40"
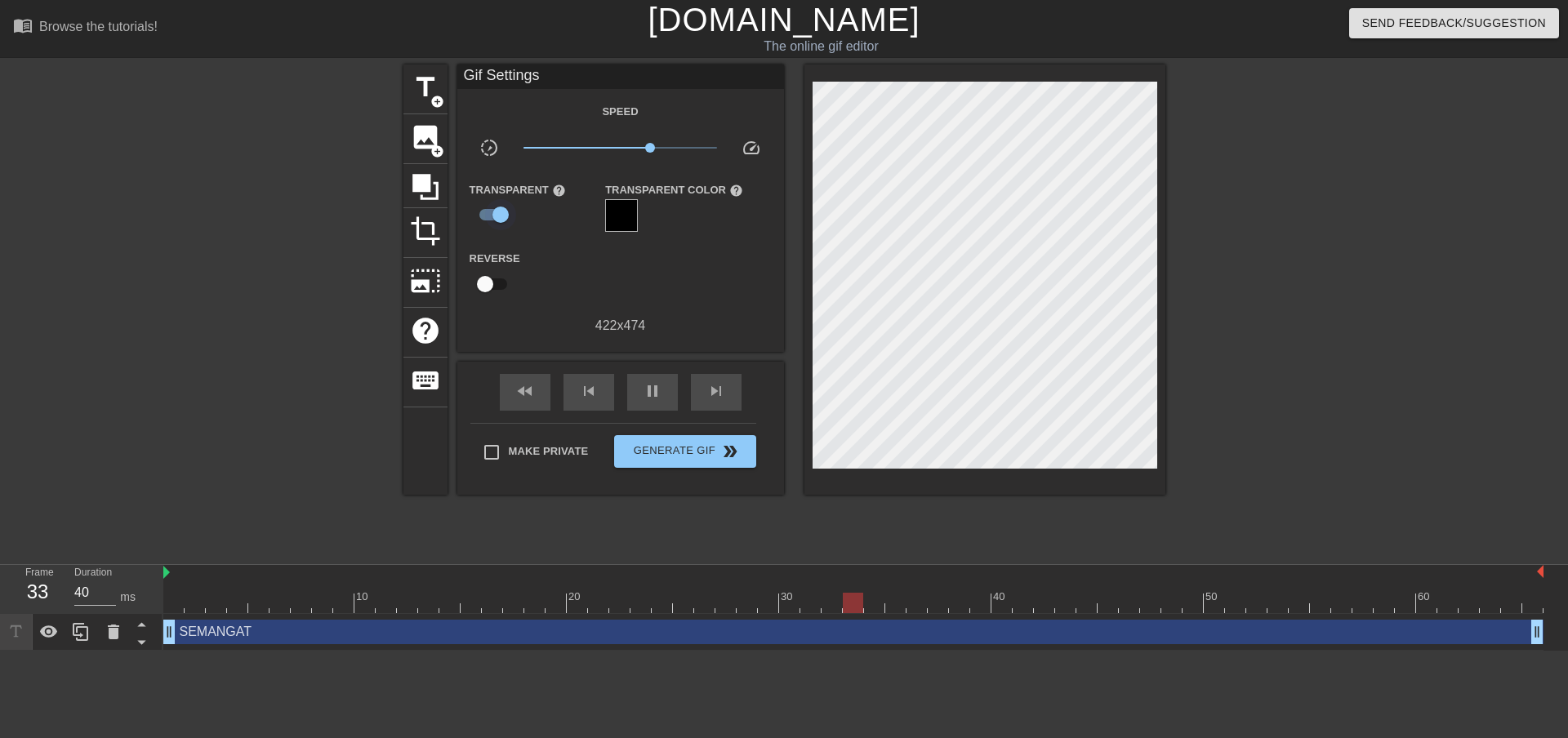
click at [509, 220] on input "checkbox" at bounding box center [501, 214] width 93 height 31
checkbox input "false"
type input "40"
click at [497, 271] on input "checkbox" at bounding box center [485, 282] width 93 height 31
checkbox input "true"
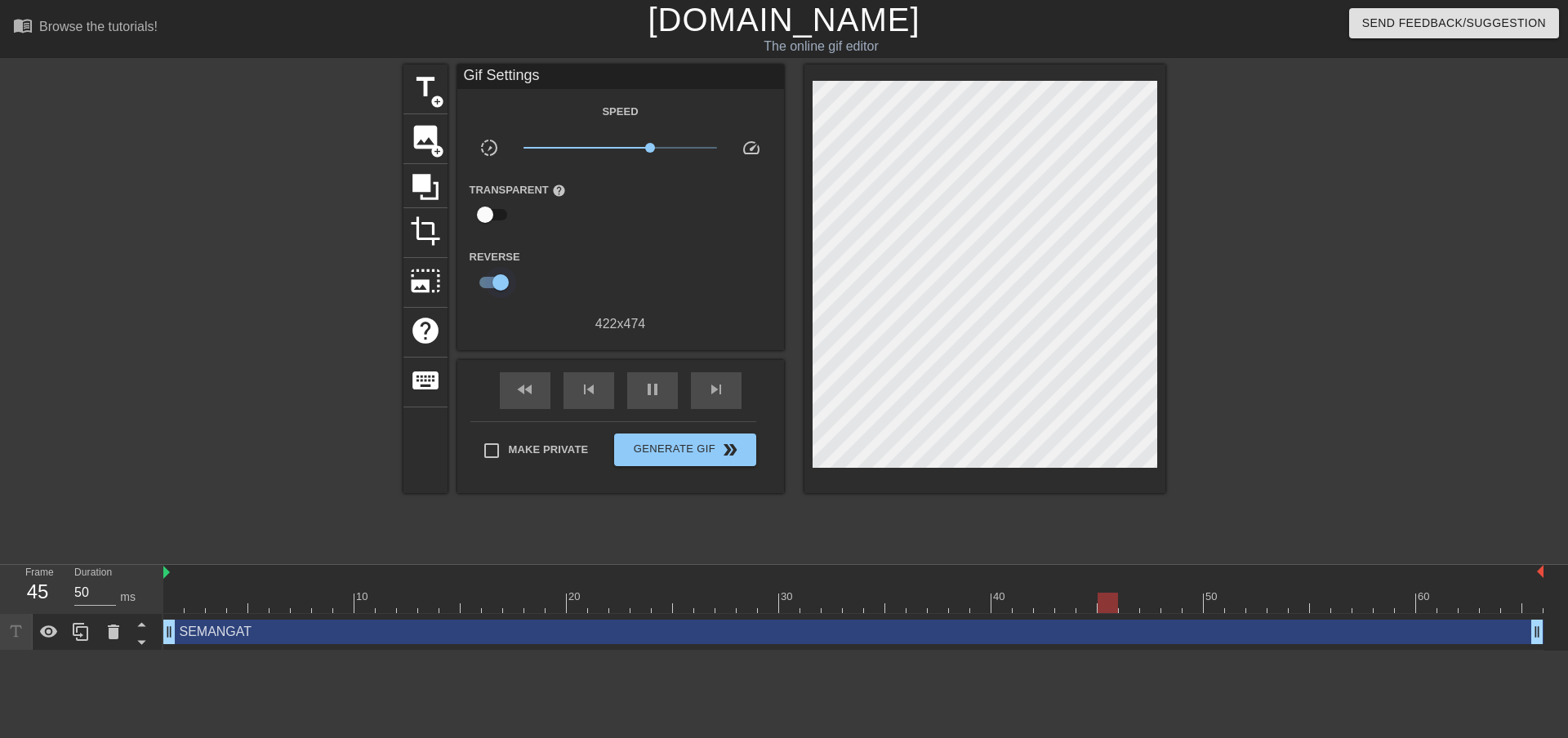
type input "40"
click at [497, 271] on input "checkbox" at bounding box center [501, 282] width 93 height 31
checkbox input "false"
click at [650, 153] on span "x2.00" at bounding box center [620, 147] width 193 height 19
drag, startPoint x: 648, startPoint y: 144, endPoint x: 656, endPoint y: 145, distance: 8.1
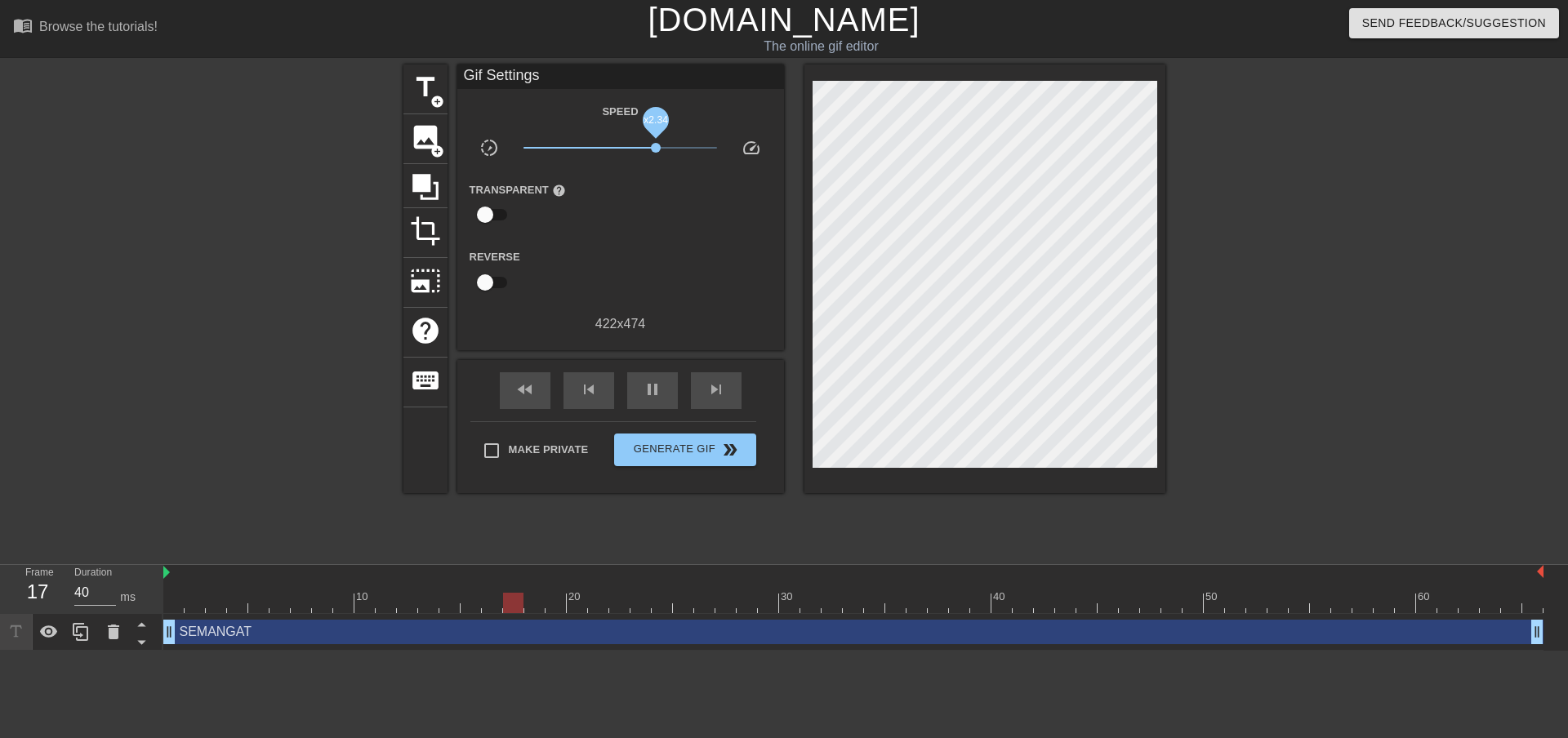
click at [656, 145] on span "x2.34" at bounding box center [656, 148] width 10 height 10
type input "40"
click at [672, 392] on div "pause" at bounding box center [652, 391] width 51 height 37
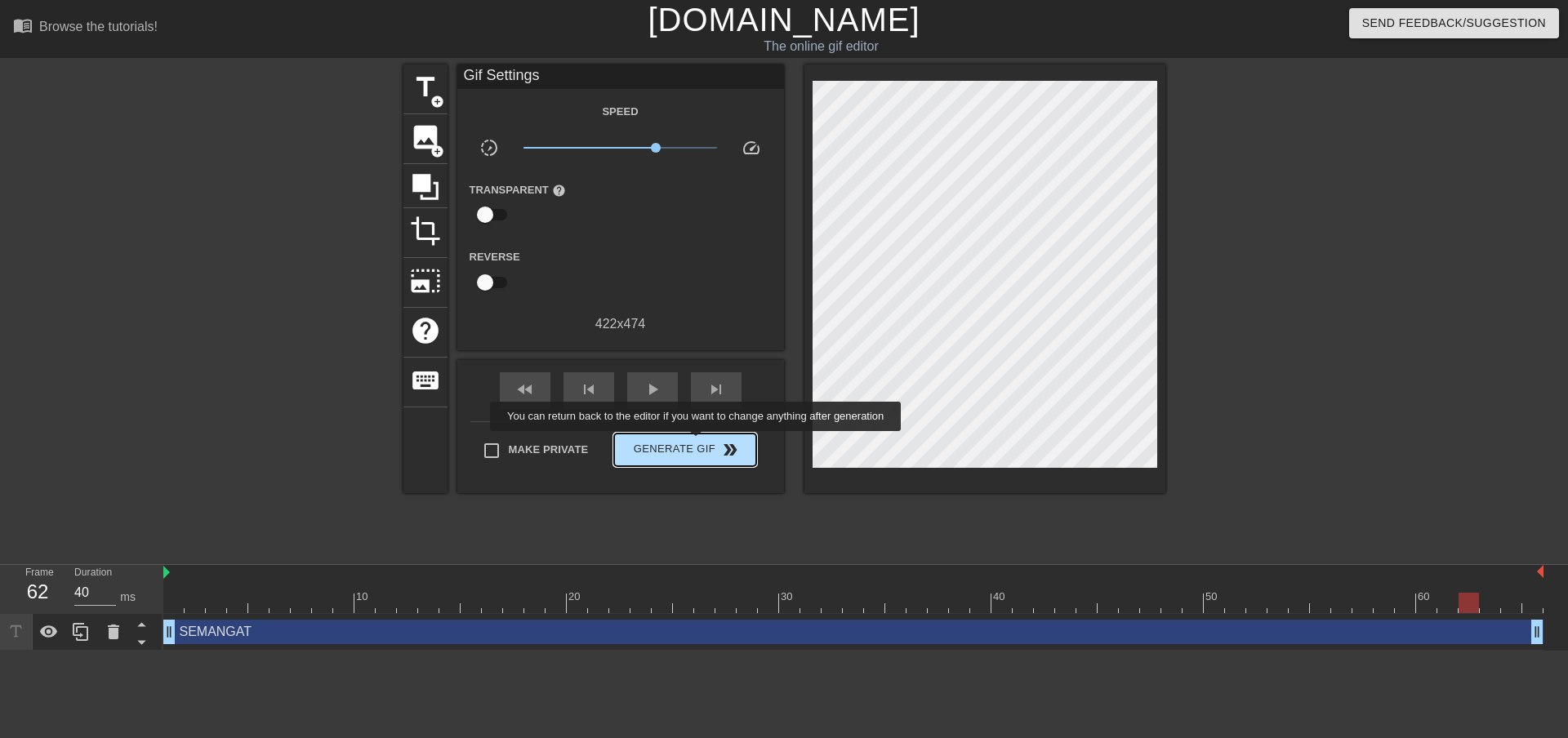
click at [698, 442] on span "Generate Gif double_arrow" at bounding box center [685, 449] width 128 height 19
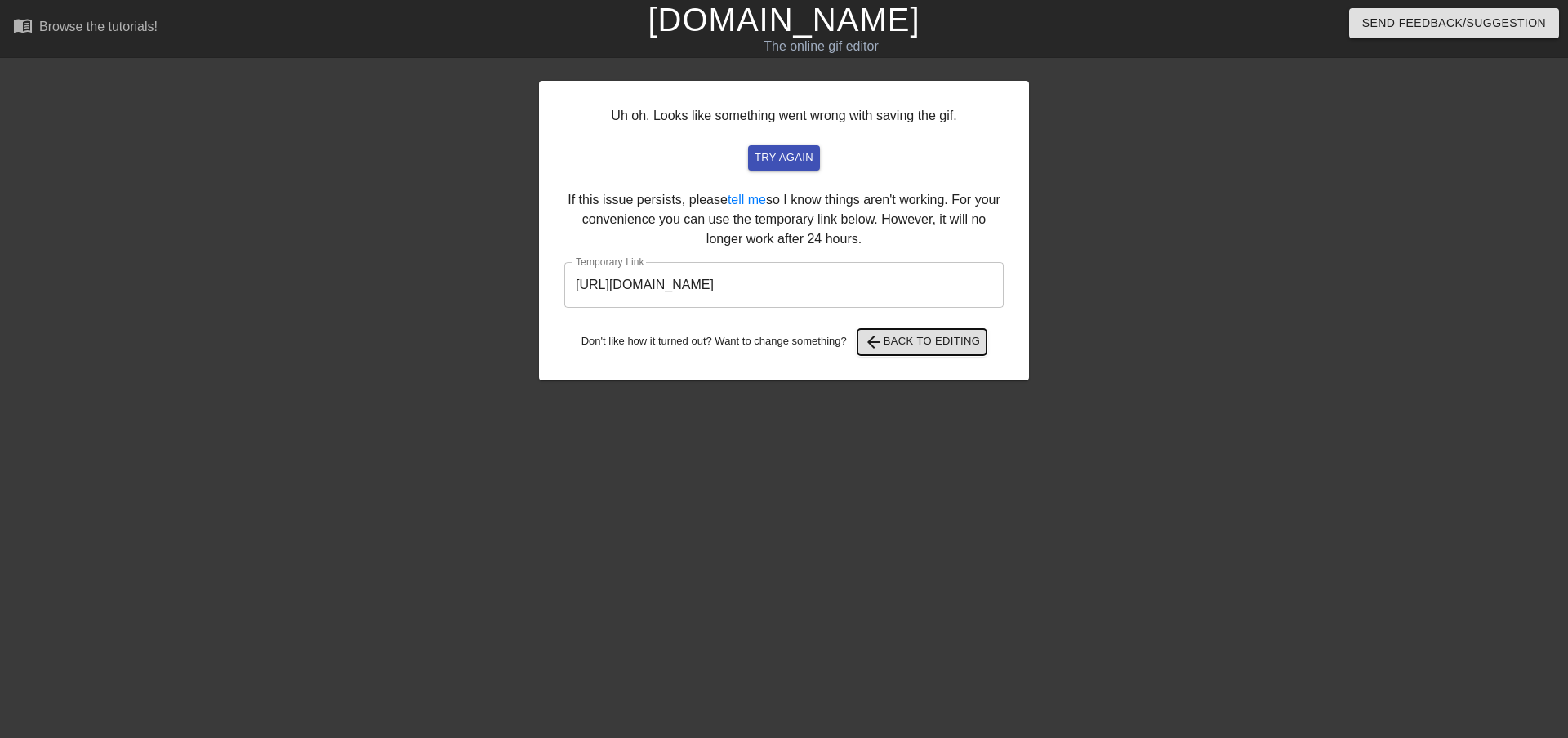
click at [953, 339] on span "arrow_back Back to Editing" at bounding box center [923, 341] width 117 height 19
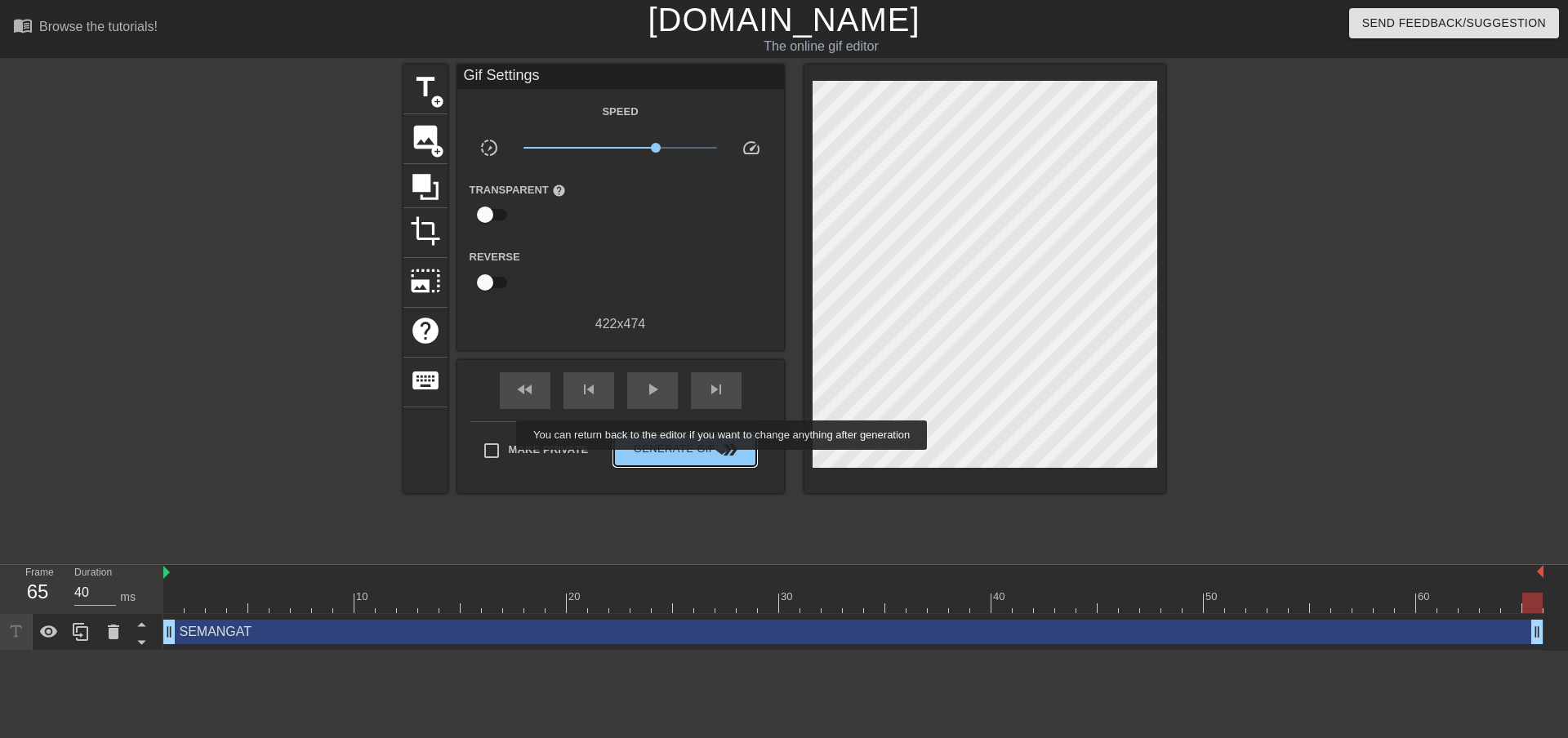
drag, startPoint x: 678, startPoint y: 443, endPoint x: 1219, endPoint y: 448, distance: 541.0
click at [679, 443] on span "Generate Gif double_arrow" at bounding box center [685, 449] width 128 height 19
